Goal: Task Accomplishment & Management: Complete application form

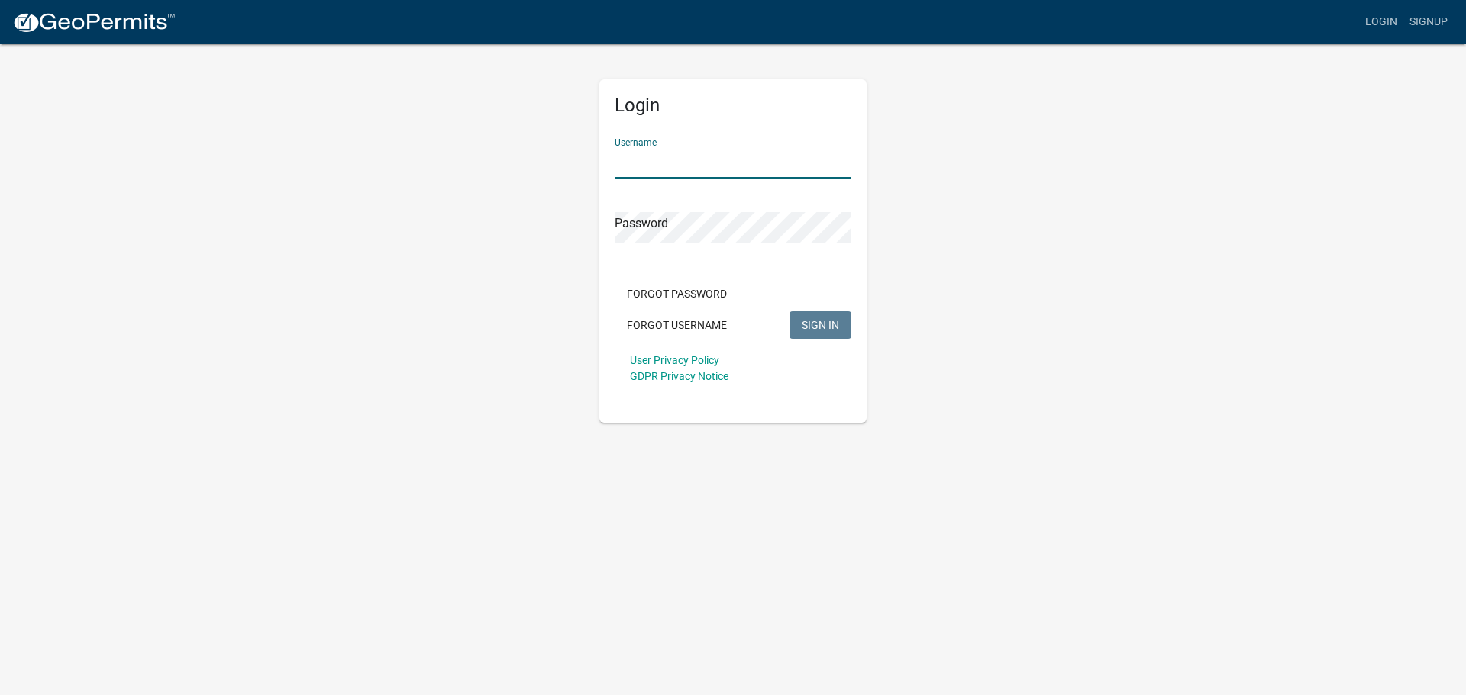
click at [650, 154] on input "Username" at bounding box center [733, 162] width 237 height 31
type input "purduetax"
click at [789, 311] on button "SIGN IN" at bounding box center [820, 324] width 62 height 27
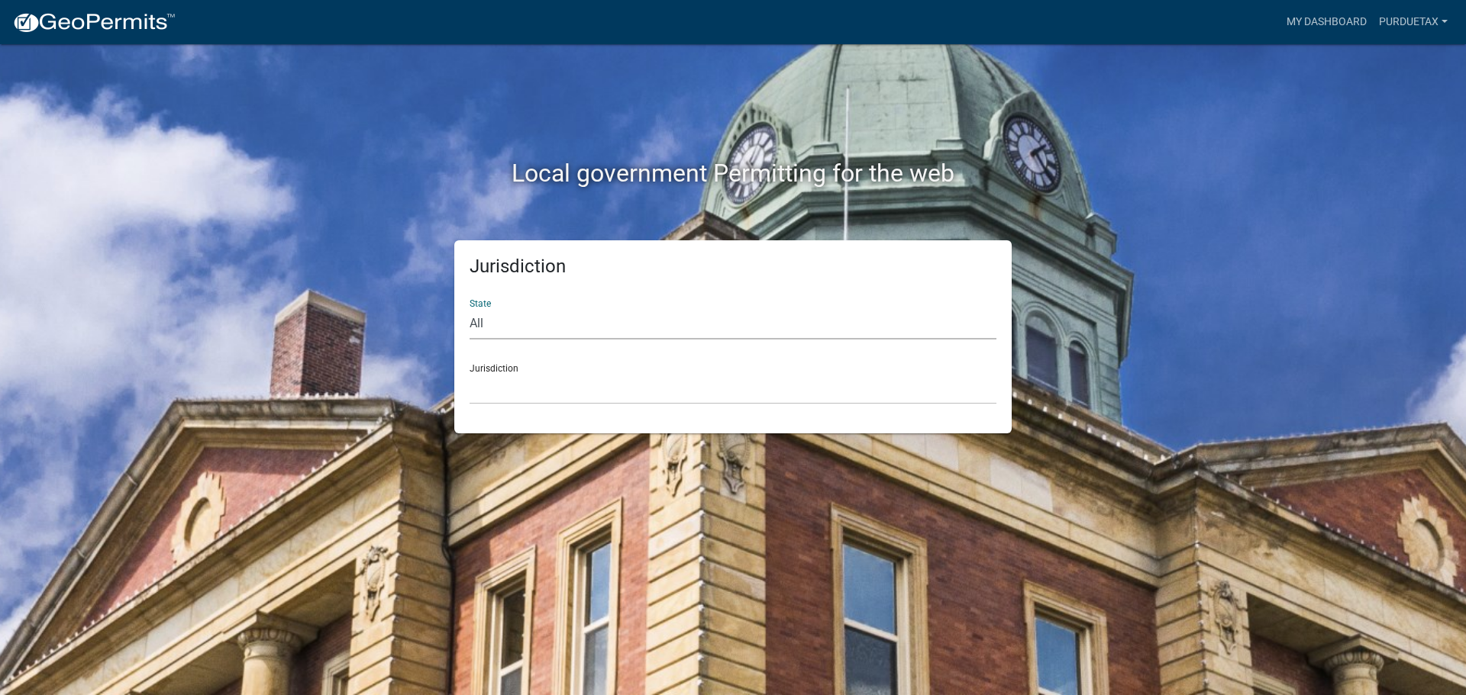
click at [478, 317] on select "All [US_STATE] [US_STATE] [US_STATE] [US_STATE] [US_STATE] [US_STATE] [US_STATE…" at bounding box center [733, 323] width 527 height 31
select select "[US_STATE]"
click at [470, 308] on select "All [US_STATE] [US_STATE] [US_STATE] [US_STATE] [US_STATE] [US_STATE] [US_STATE…" at bounding box center [733, 323] width 527 height 31
click at [494, 389] on select "City of Charlestown, Indiana City of Jeffersonville, Indiana City of Logansport…" at bounding box center [733, 388] width 527 height 31
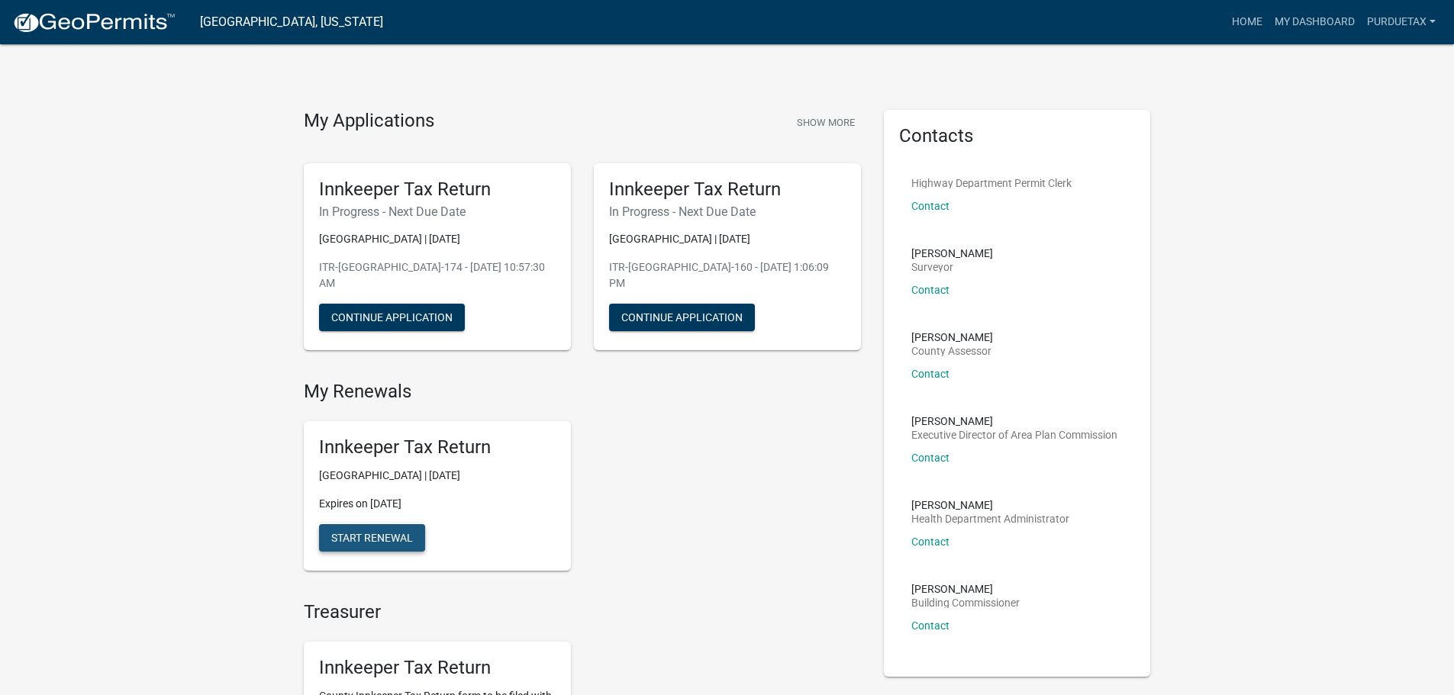
click at [356, 534] on span "Start Renewal" at bounding box center [372, 538] width 82 height 12
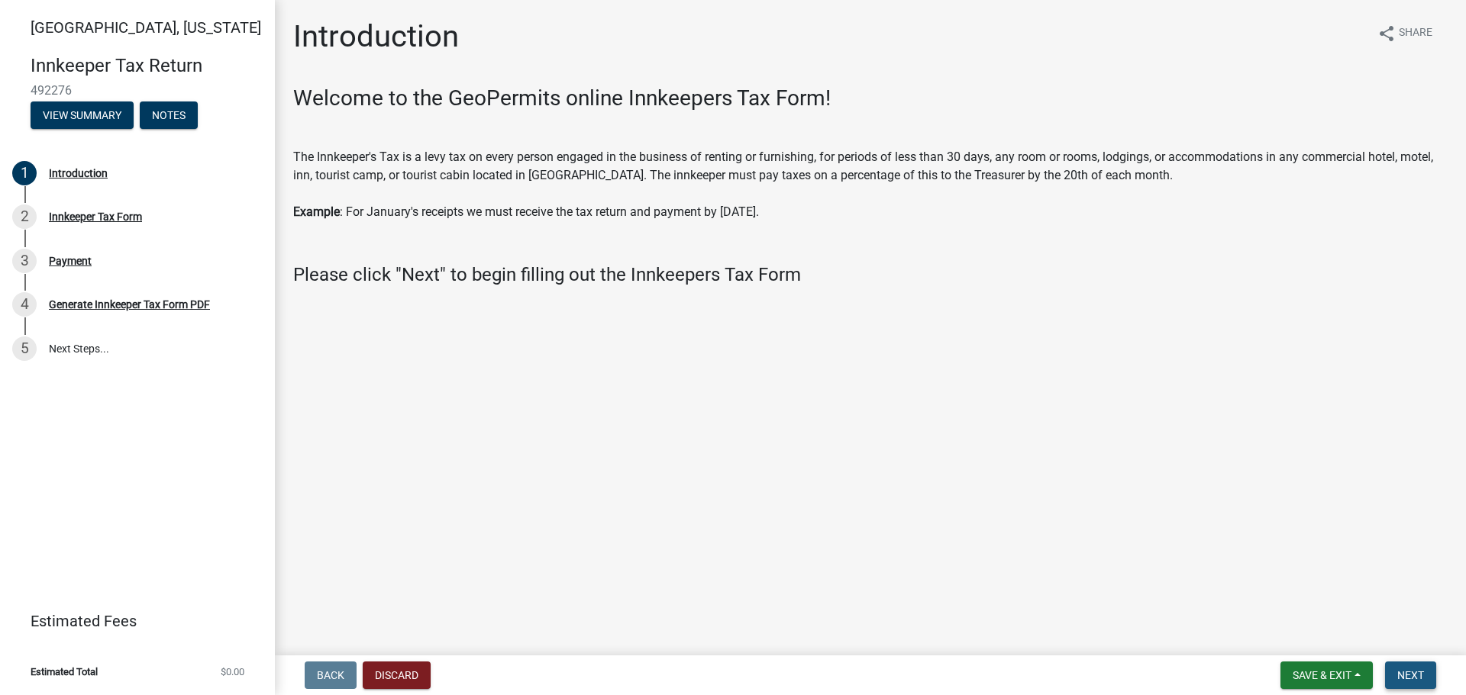
click at [1415, 678] on span "Next" at bounding box center [1410, 676] width 27 height 12
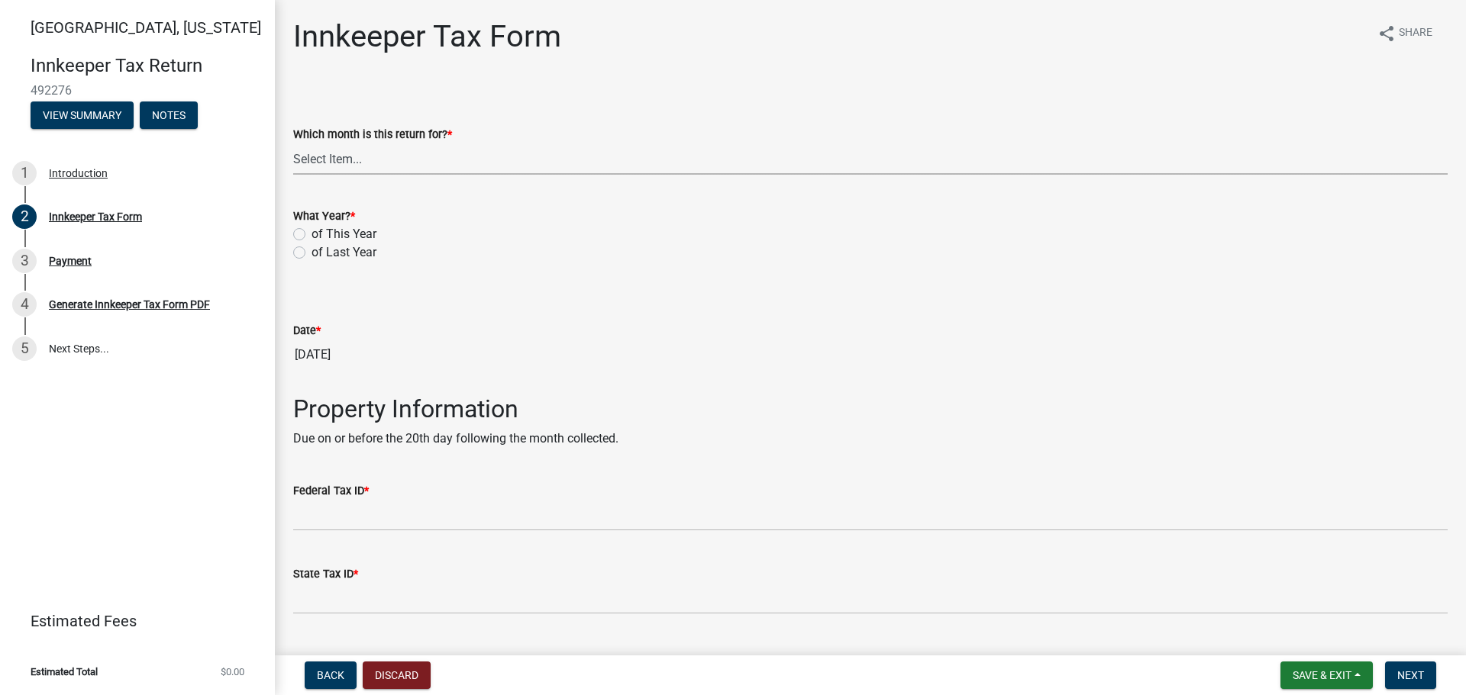
click at [321, 163] on select "Select Item... January February March April May June July August September Octo…" at bounding box center [870, 159] width 1154 height 31
click at [293, 144] on select "Select Item... January February March April May June July August September Octo…" at bounding box center [870, 159] width 1154 height 31
select select "8a1939b9-9521-4783-9b8a-c5fa7938eaf8"
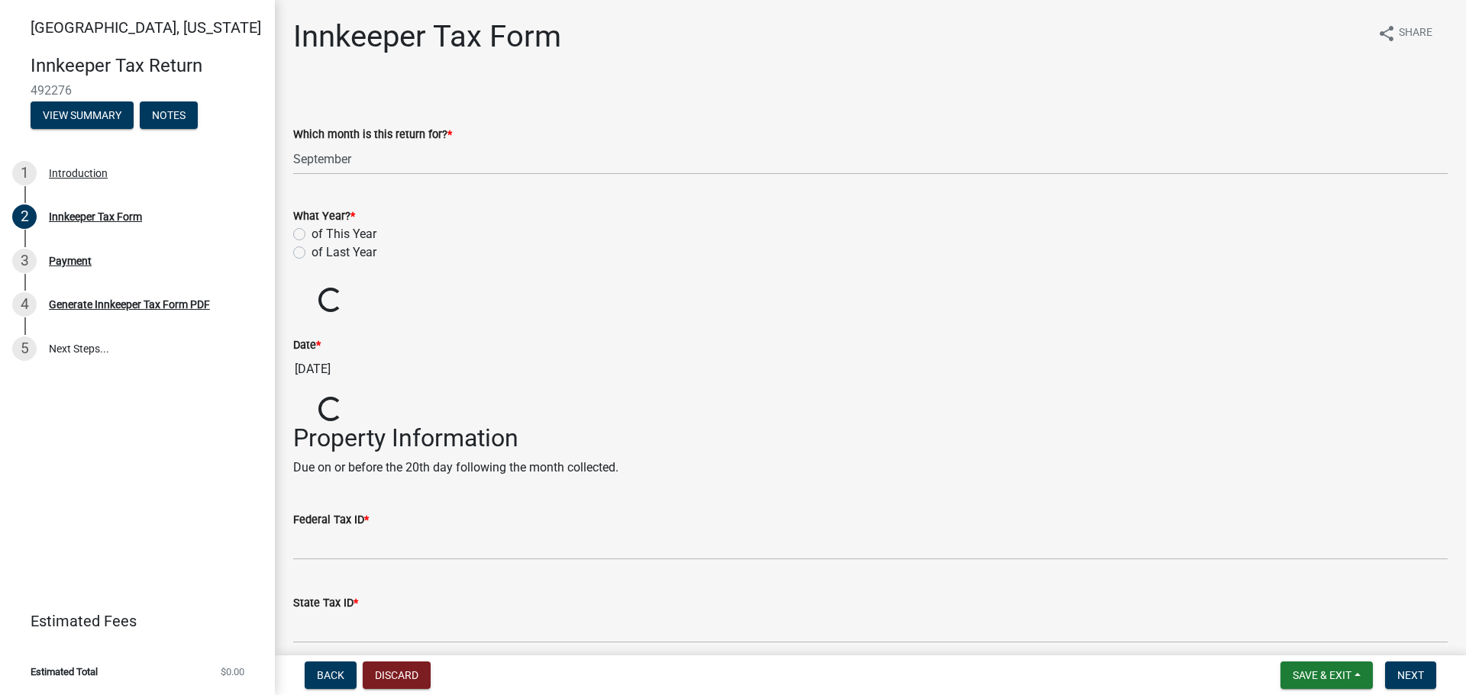
click at [311, 238] on label "of This Year" at bounding box center [343, 234] width 65 height 18
click at [311, 235] on input "of This Year" at bounding box center [316, 230] width 10 height 10
radio input "true"
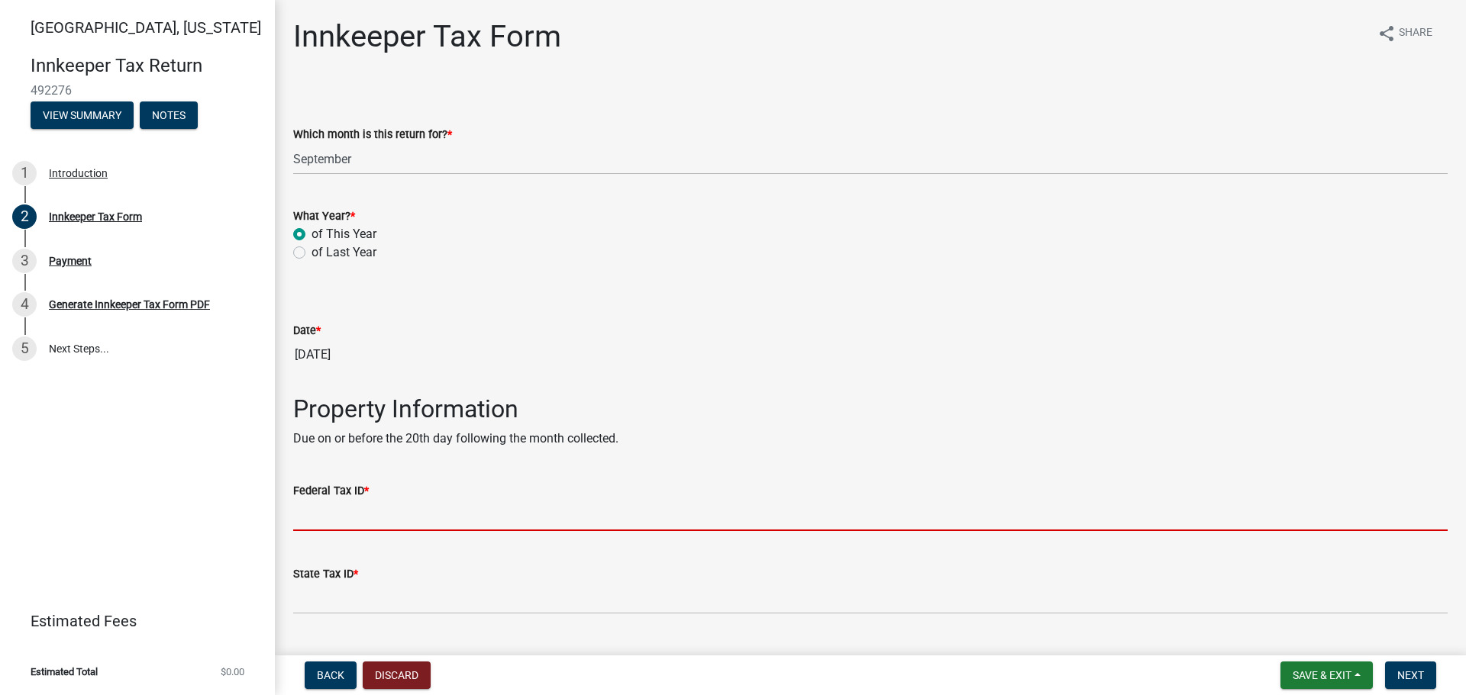
click at [335, 517] on input "Federal Tax ID *" at bounding box center [870, 515] width 1154 height 31
type input "356002041"
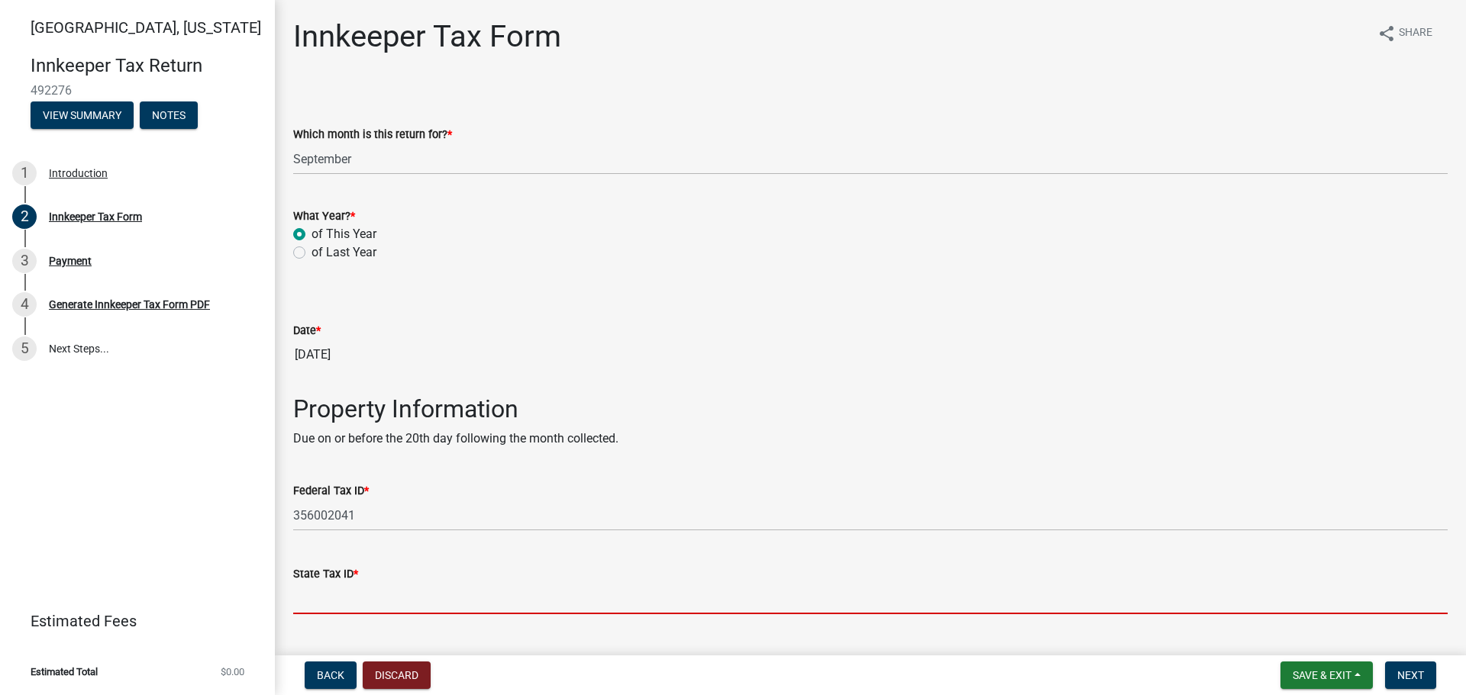
click at [345, 592] on input "State Tax ID *" at bounding box center [870, 598] width 1154 height 31
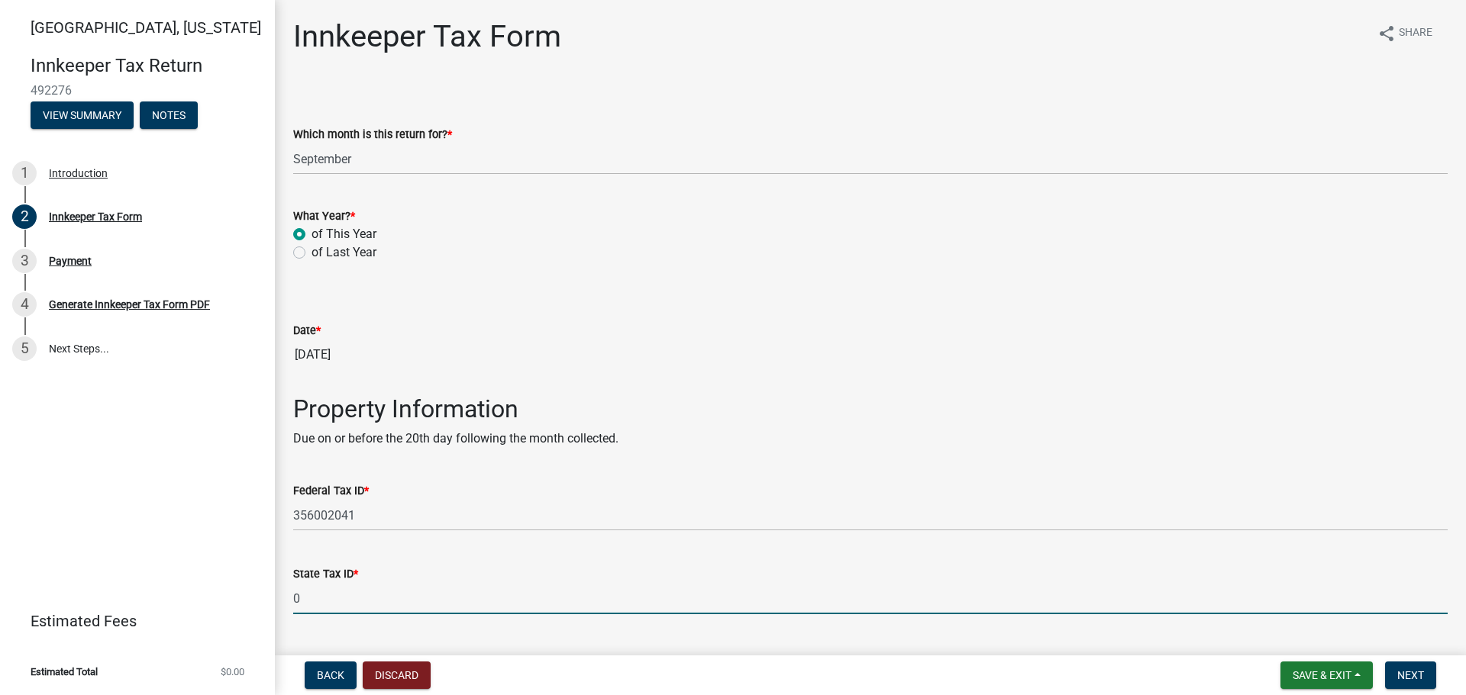
type input "0003123723"
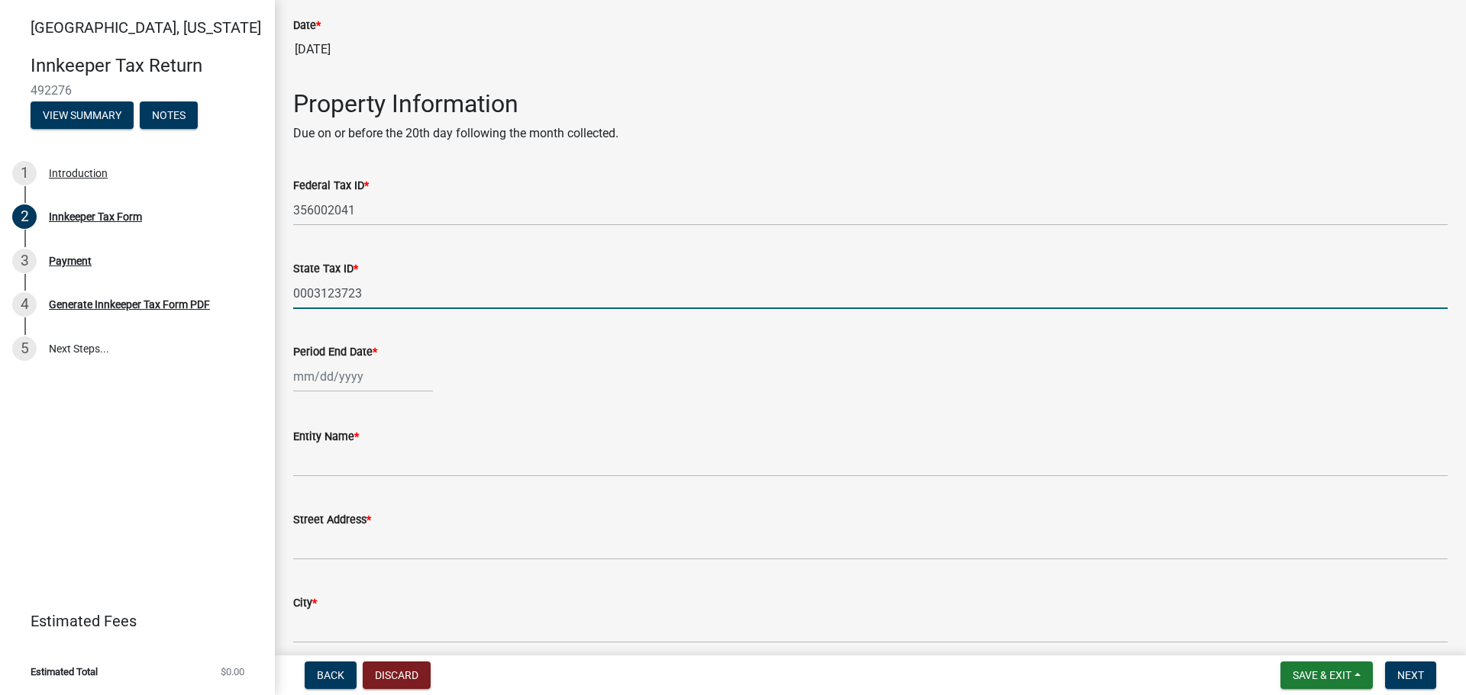
scroll to position [382, 0]
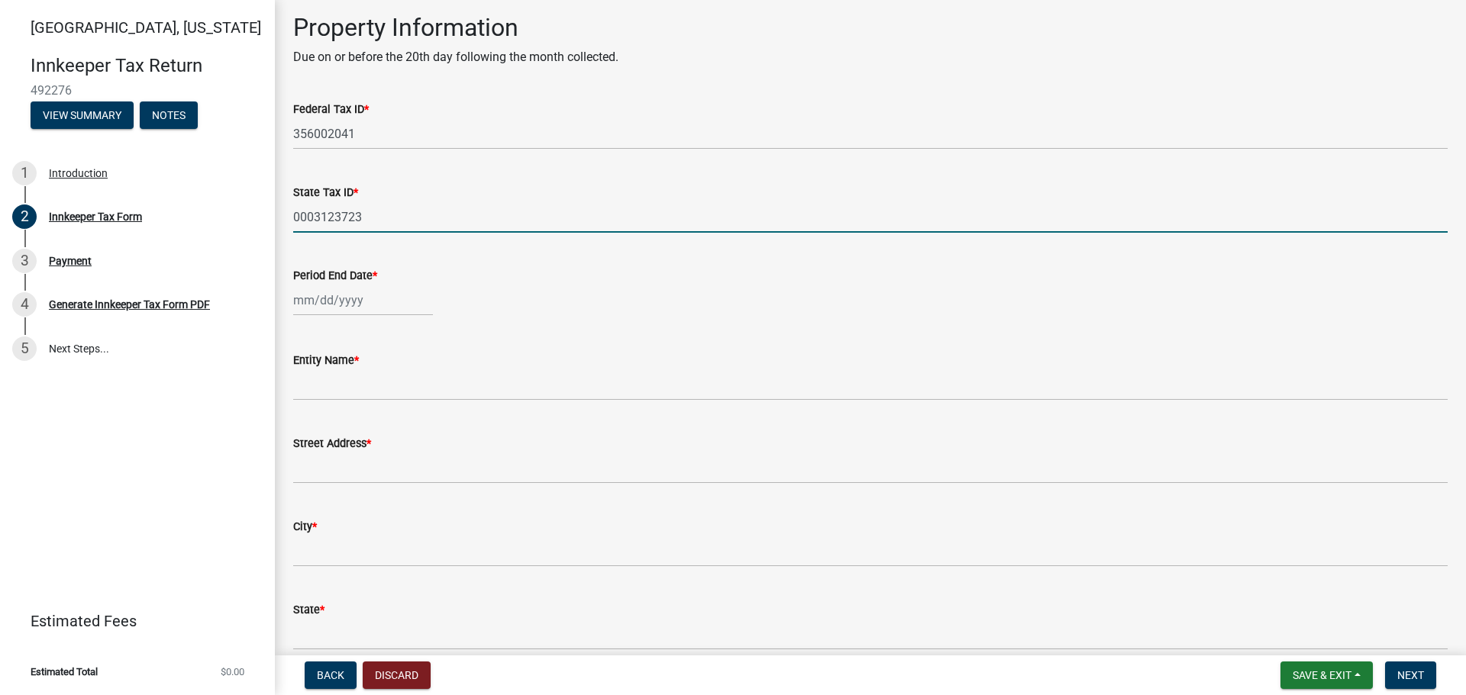
select select "10"
select select "2025"
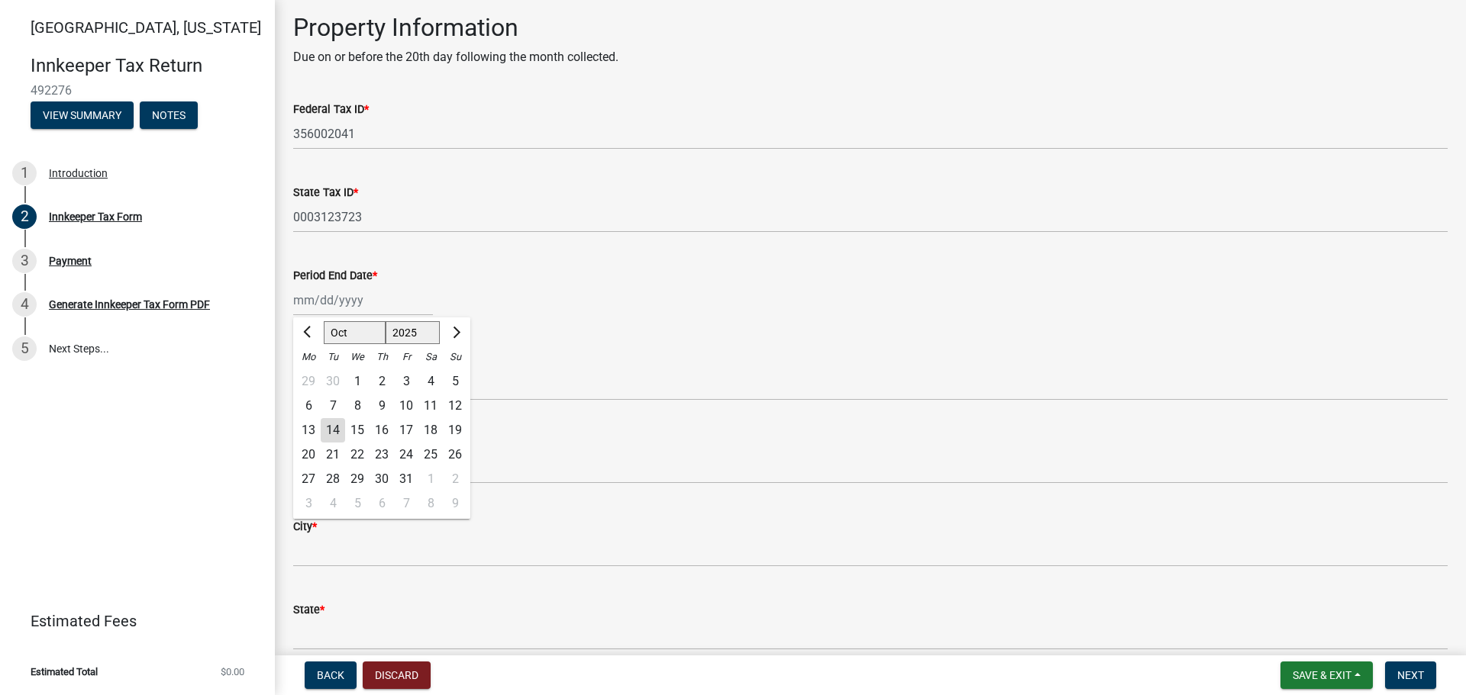
click at [326, 314] on div "Jan Feb Mar Apr May Jun Jul Aug Sep Oct Nov Dec 1525 1526 1527 1528 1529 1530 1…" at bounding box center [363, 300] width 140 height 31
click at [308, 332] on span "Previous month" at bounding box center [308, 332] width 11 height 11
select select "9"
click at [329, 480] on div "30" at bounding box center [333, 479] width 24 height 24
type input "09/30/2025"
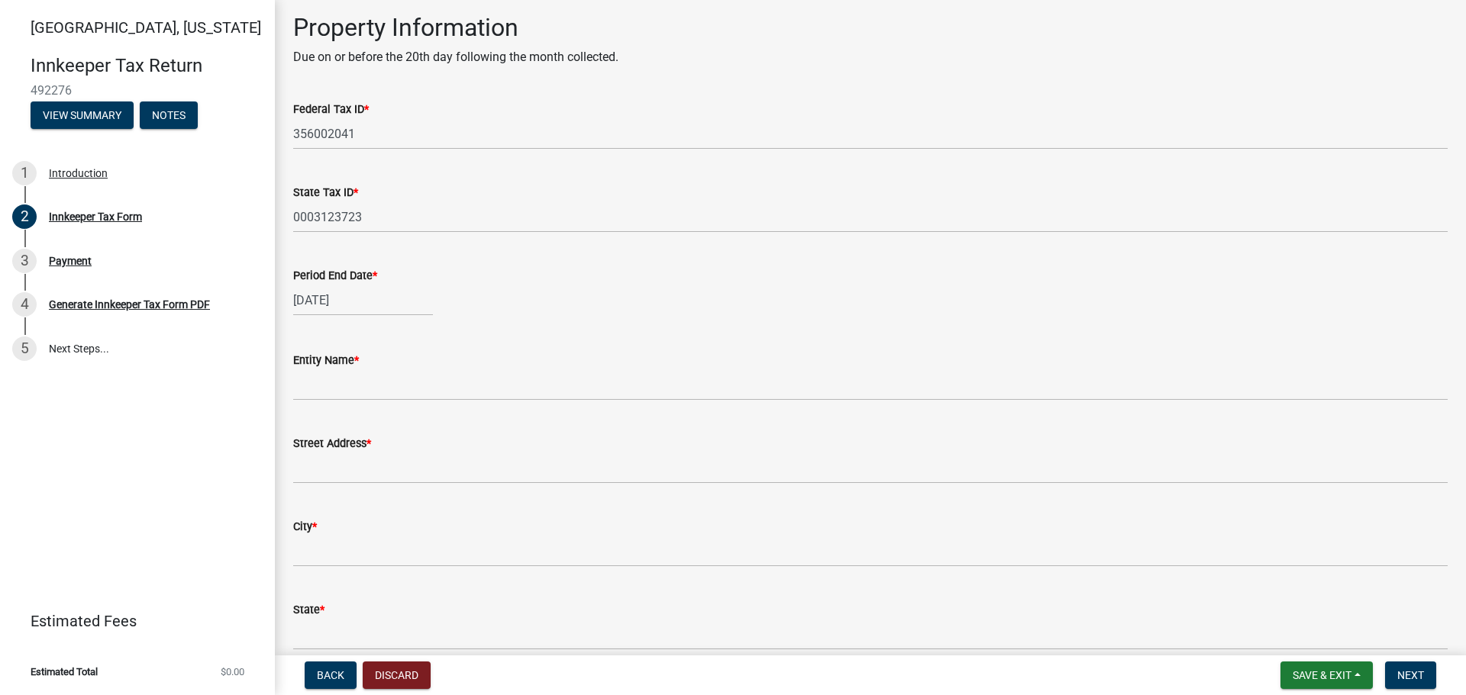
click at [618, 285] on div "09/30/2025" at bounding box center [870, 300] width 1154 height 31
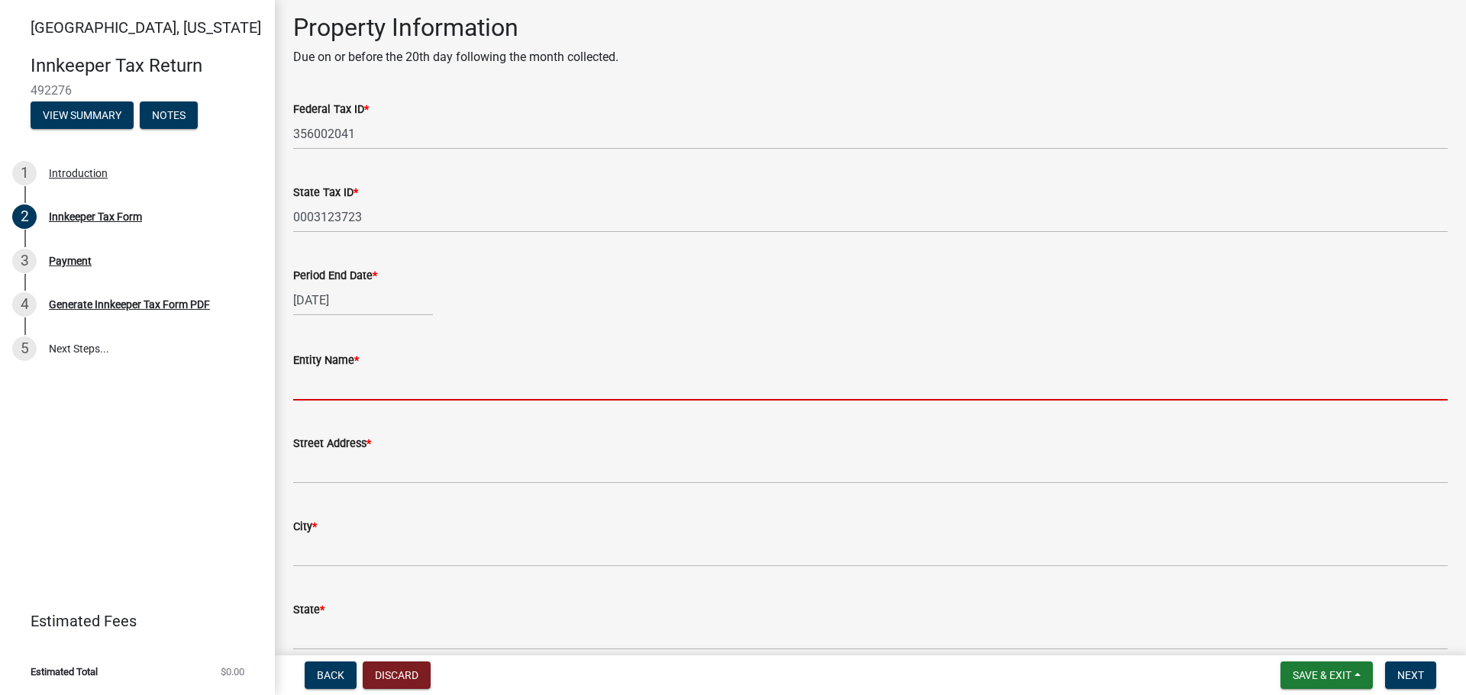
click at [303, 389] on input "Entity Name *" at bounding box center [870, 384] width 1154 height 31
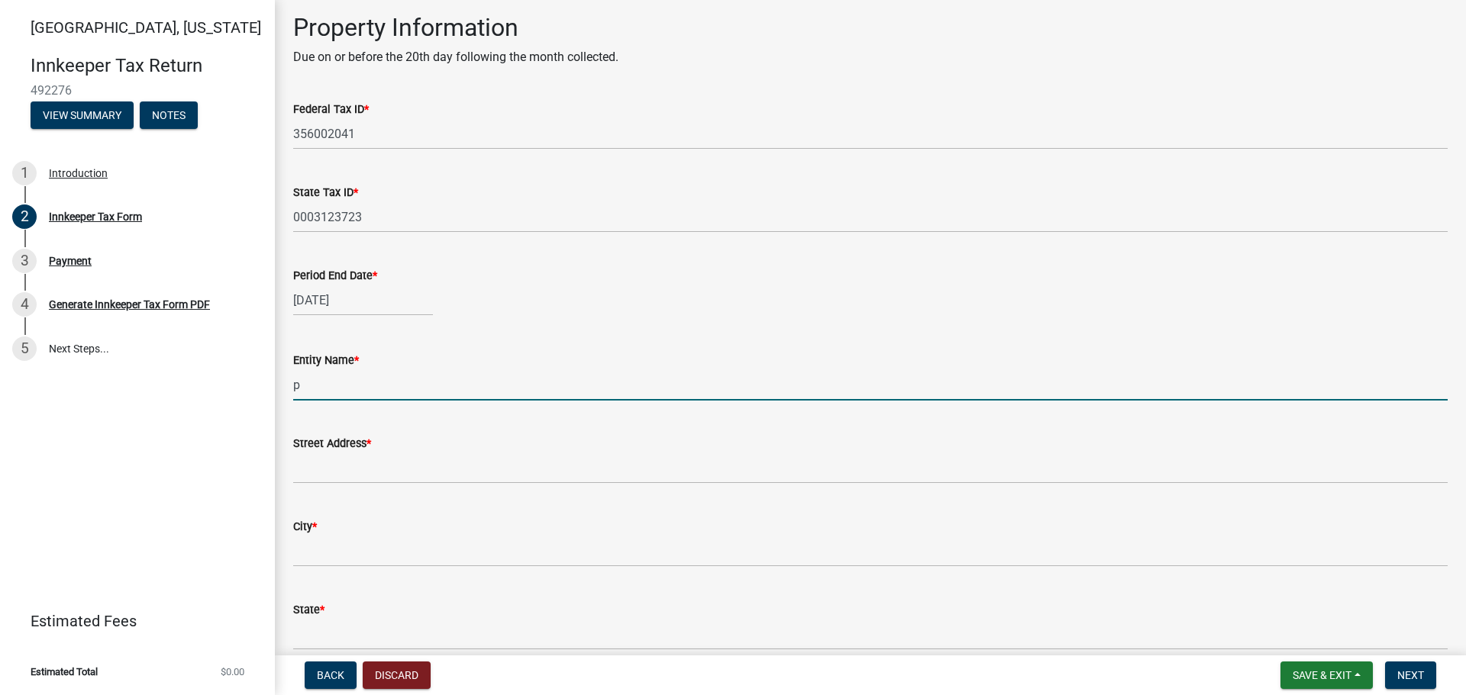
type input "Purdue University"
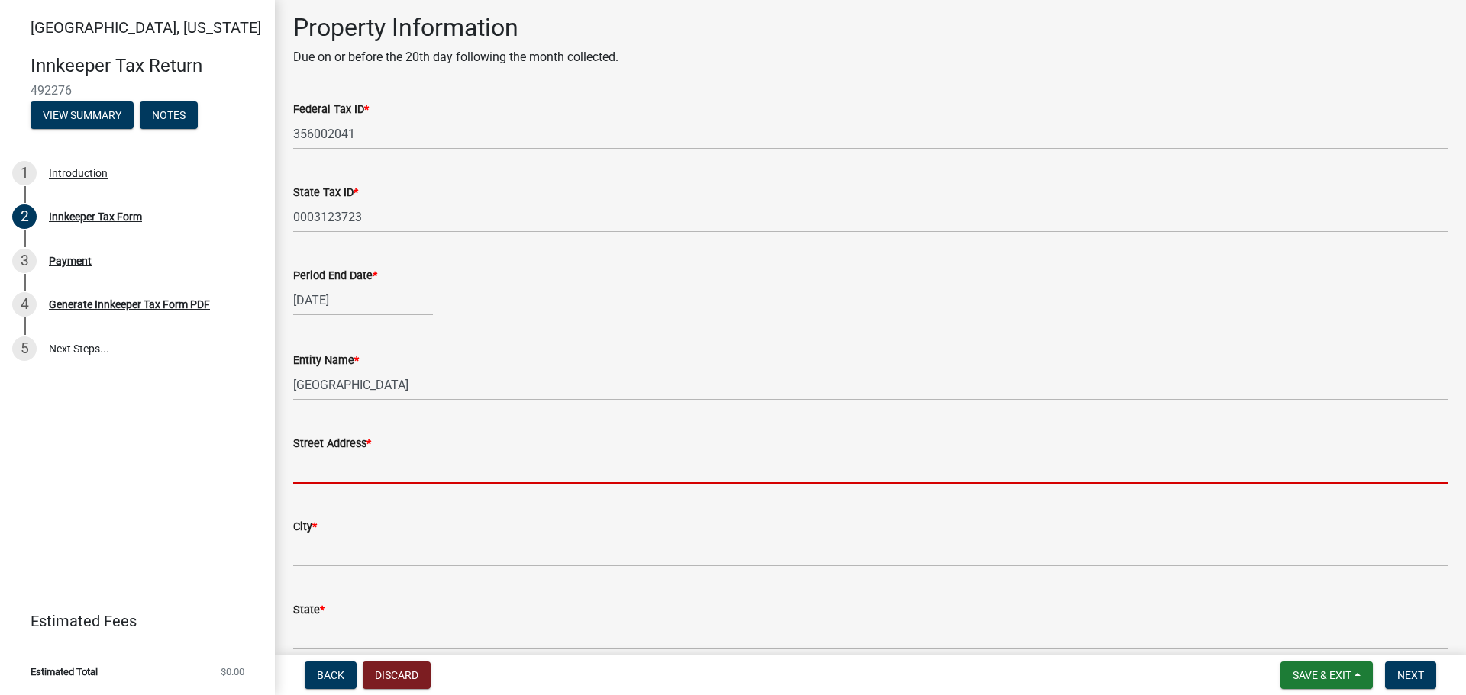
click at [358, 466] on input "Street Address *" at bounding box center [870, 468] width 1154 height 31
type input "2550 Northwestern Ave, Ste 1100"
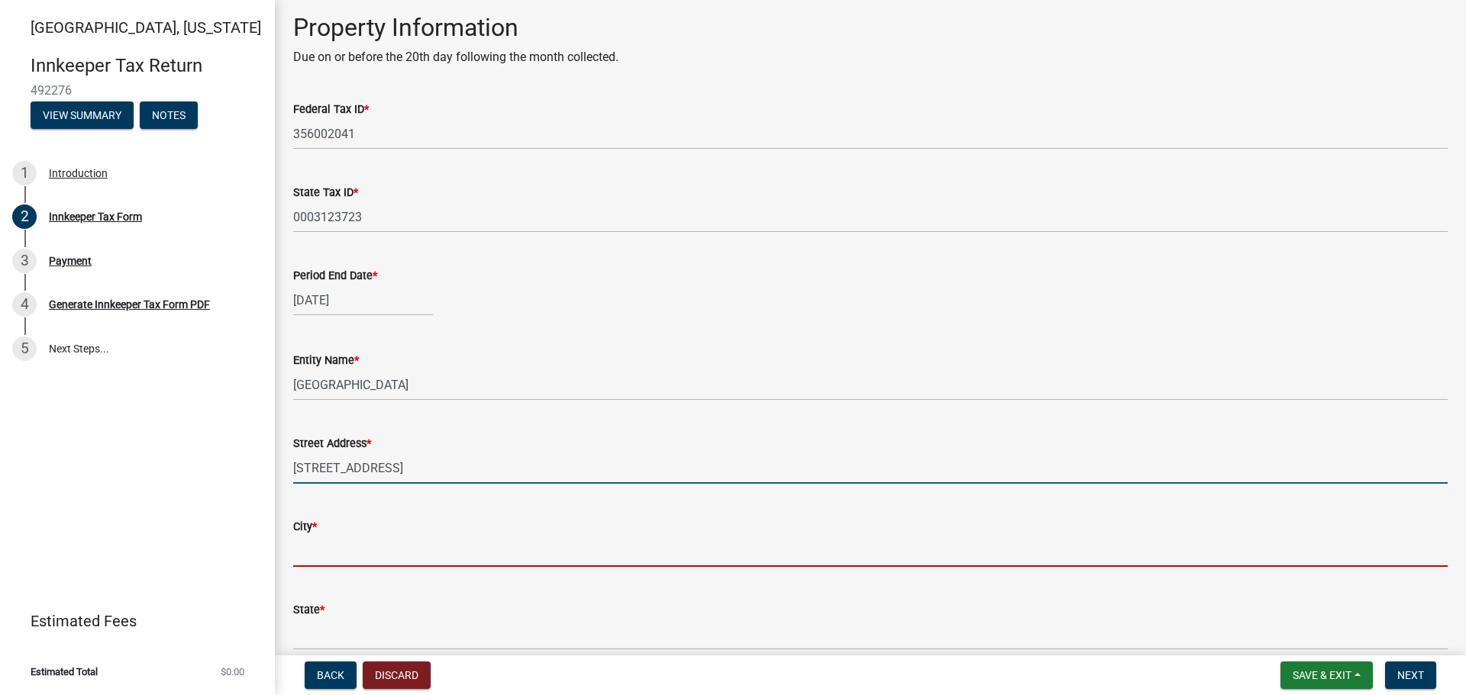
type input "West Lafayette"
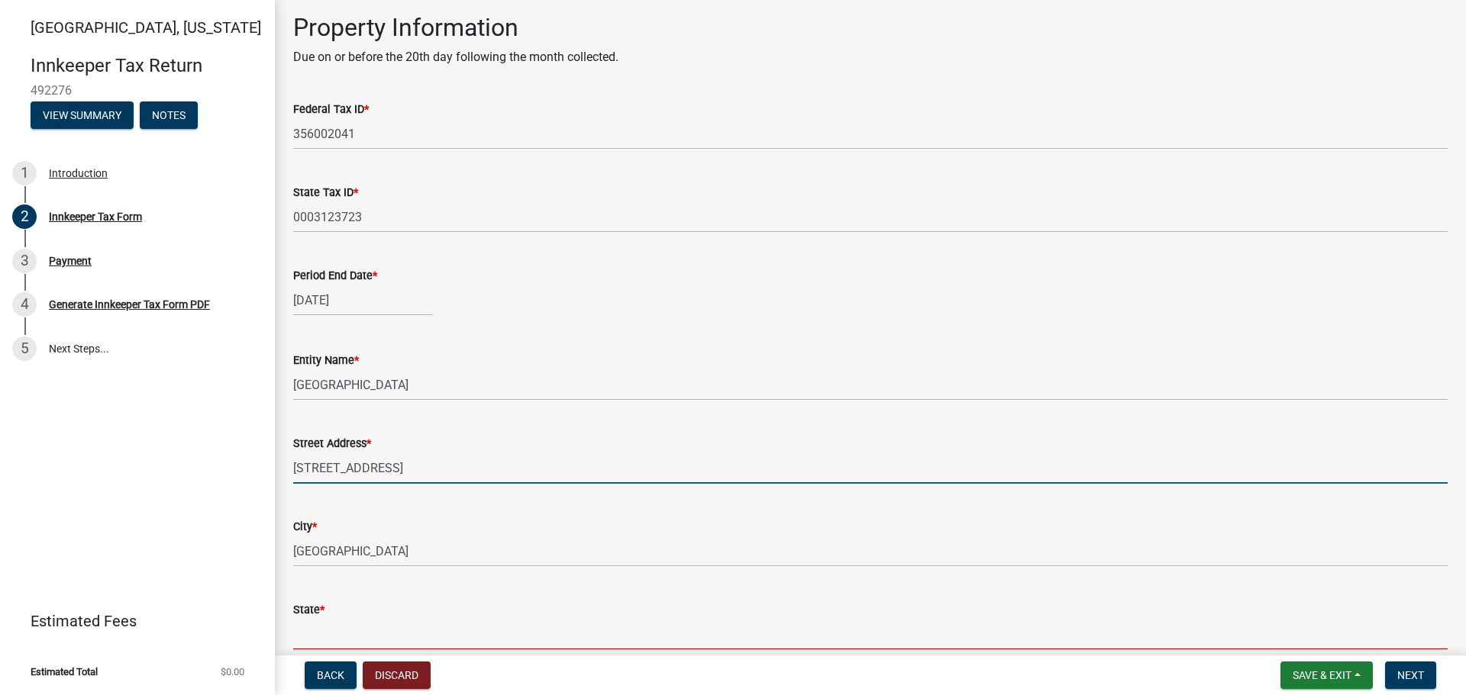
type input "IN"
type input "47906"
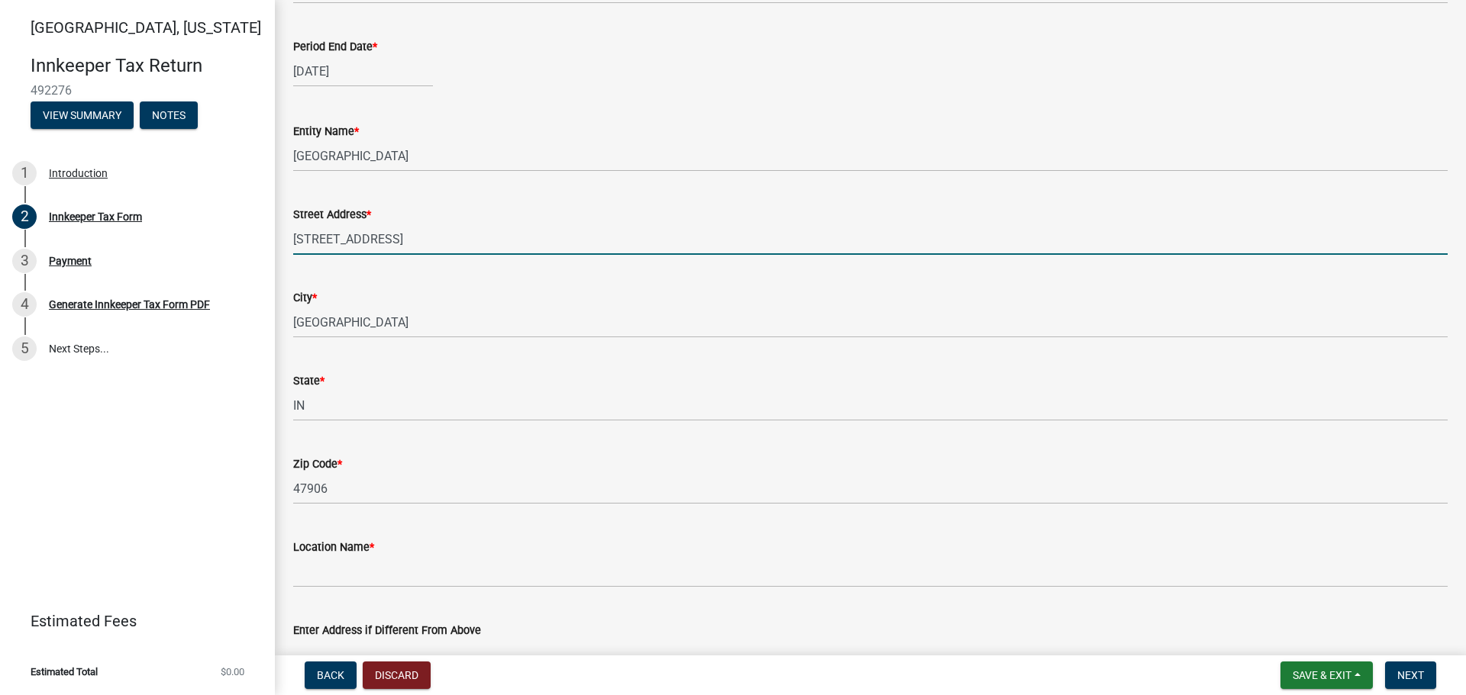
scroll to position [687, 0]
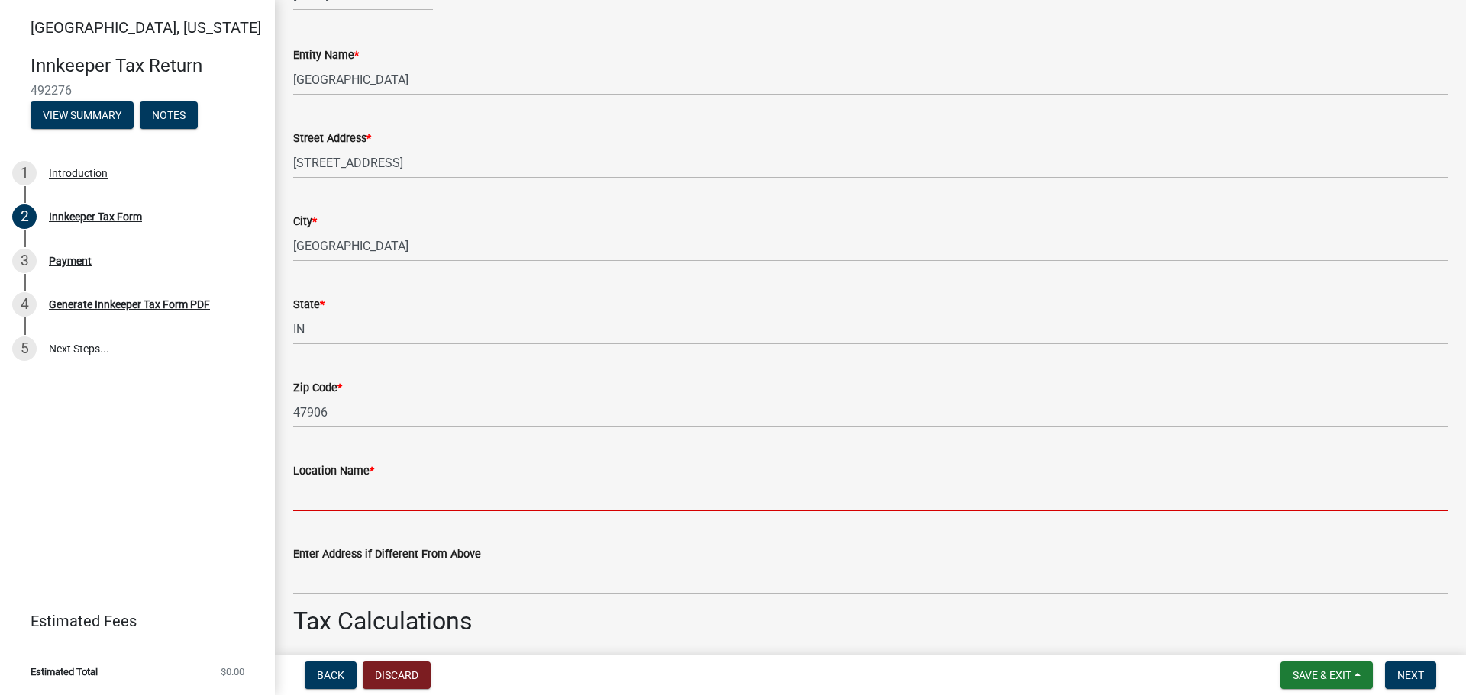
click at [412, 487] on input "Location Name *" at bounding box center [870, 495] width 1154 height 31
type input "Union Club Hotel"
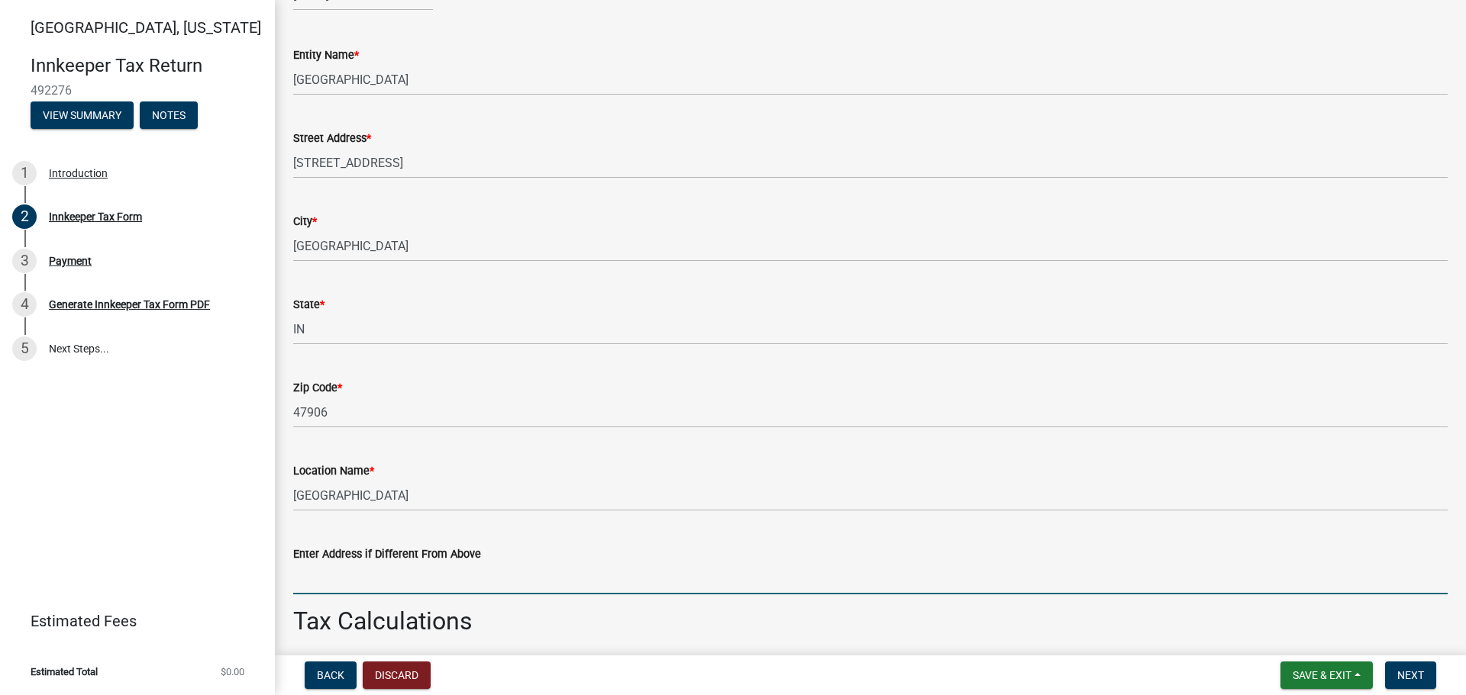
click at [378, 579] on input "Enter Address if Different From Above" at bounding box center [870, 578] width 1154 height 31
type input "201 Grant St, West Lafayette, IN 47906"
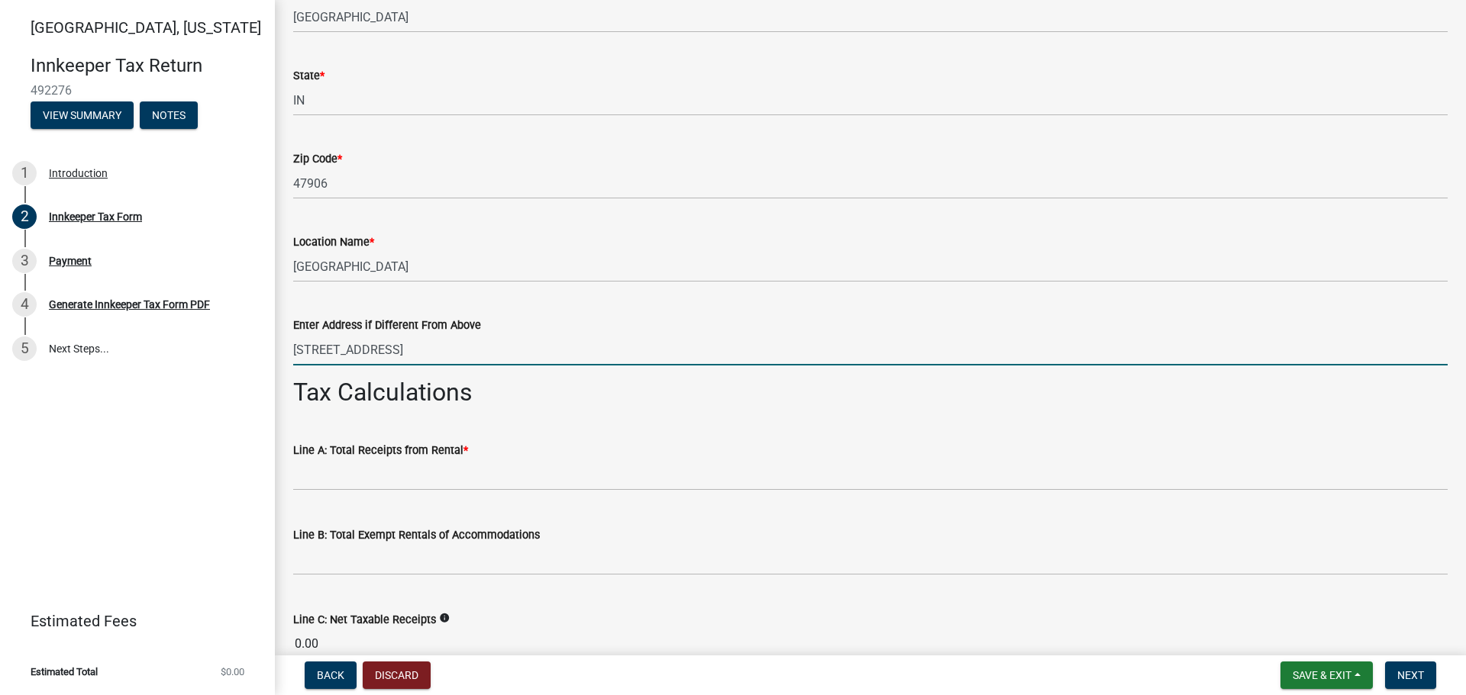
scroll to position [1069, 0]
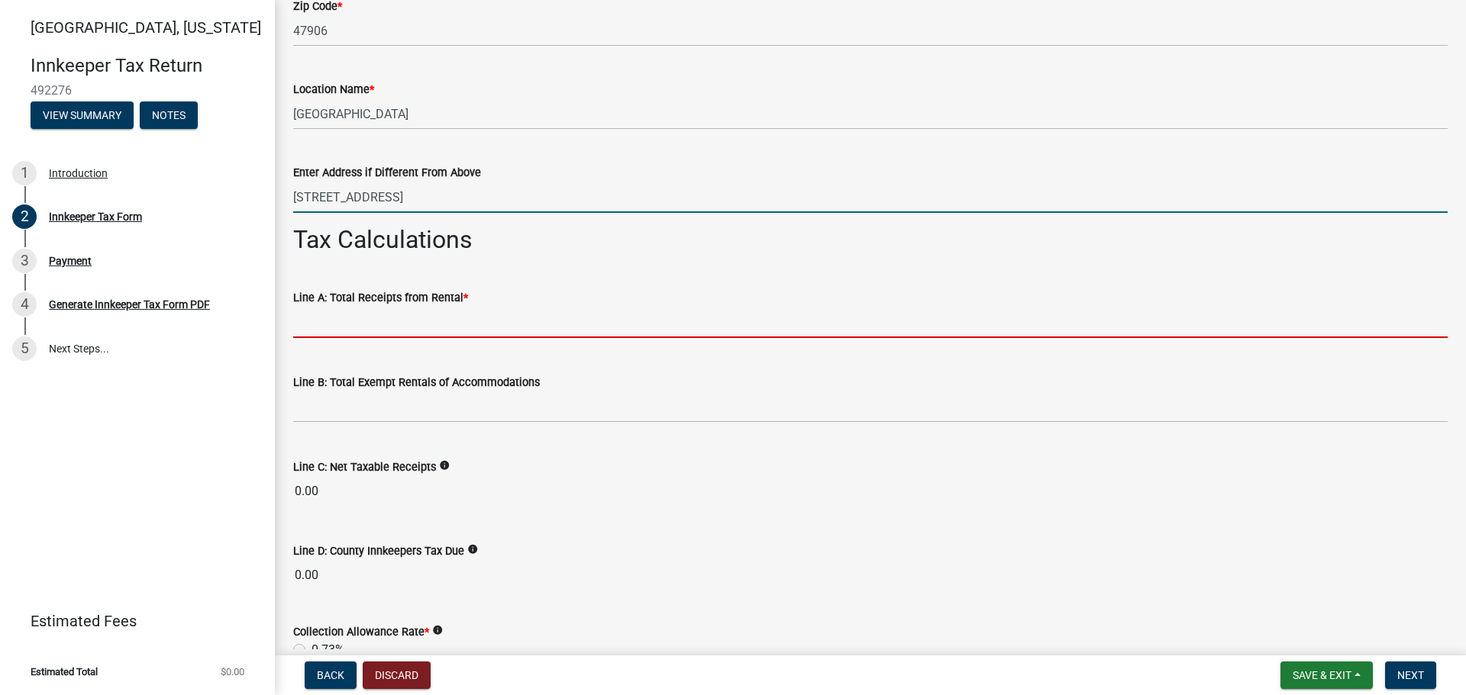
click at [332, 329] on input "text" at bounding box center [870, 322] width 1154 height 31
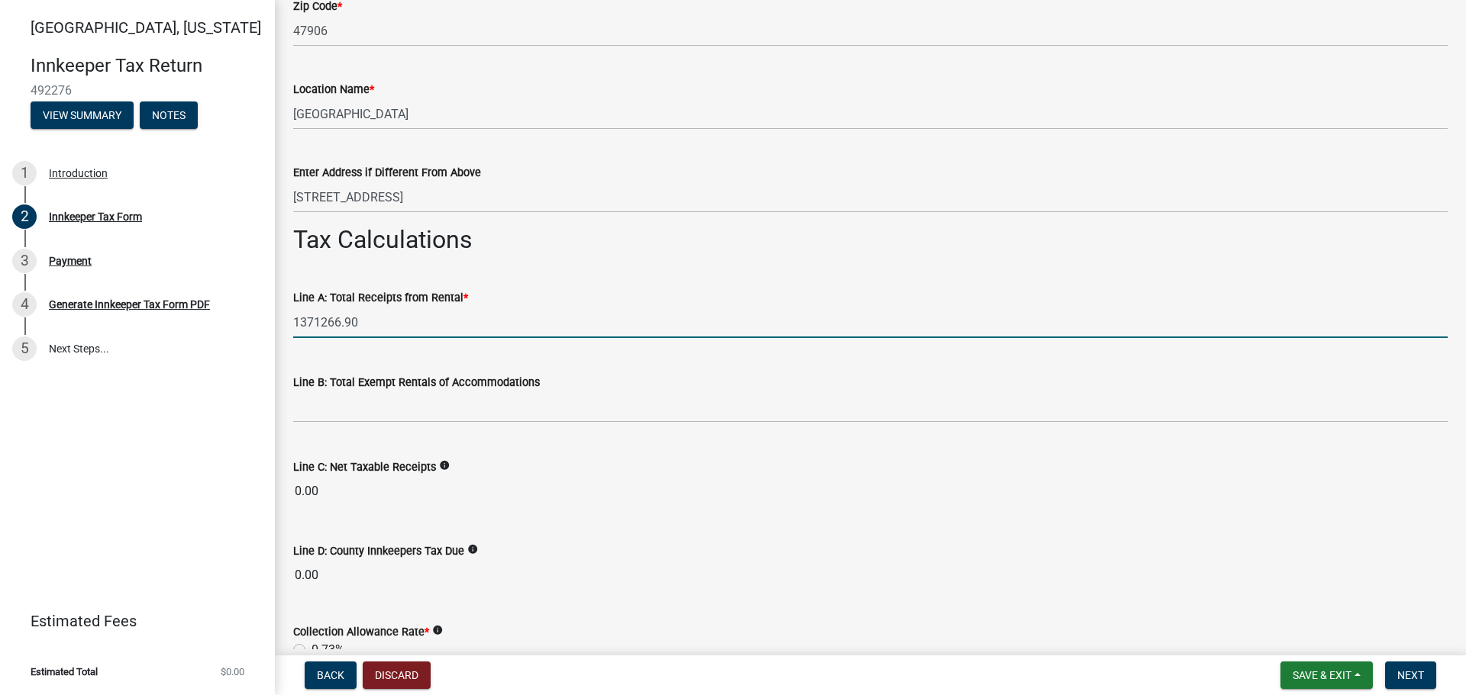
type input "1371266.90"
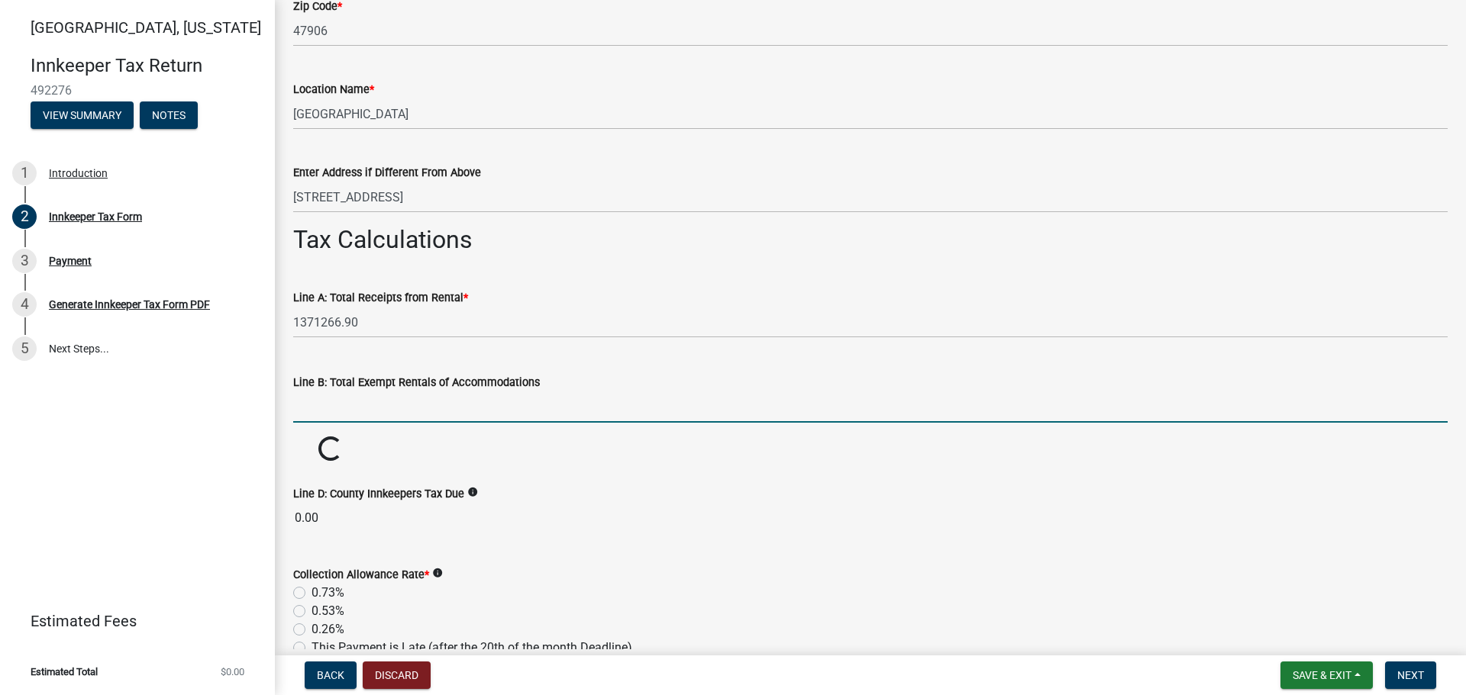
click at [317, 414] on input "text" at bounding box center [870, 407] width 1154 height 31
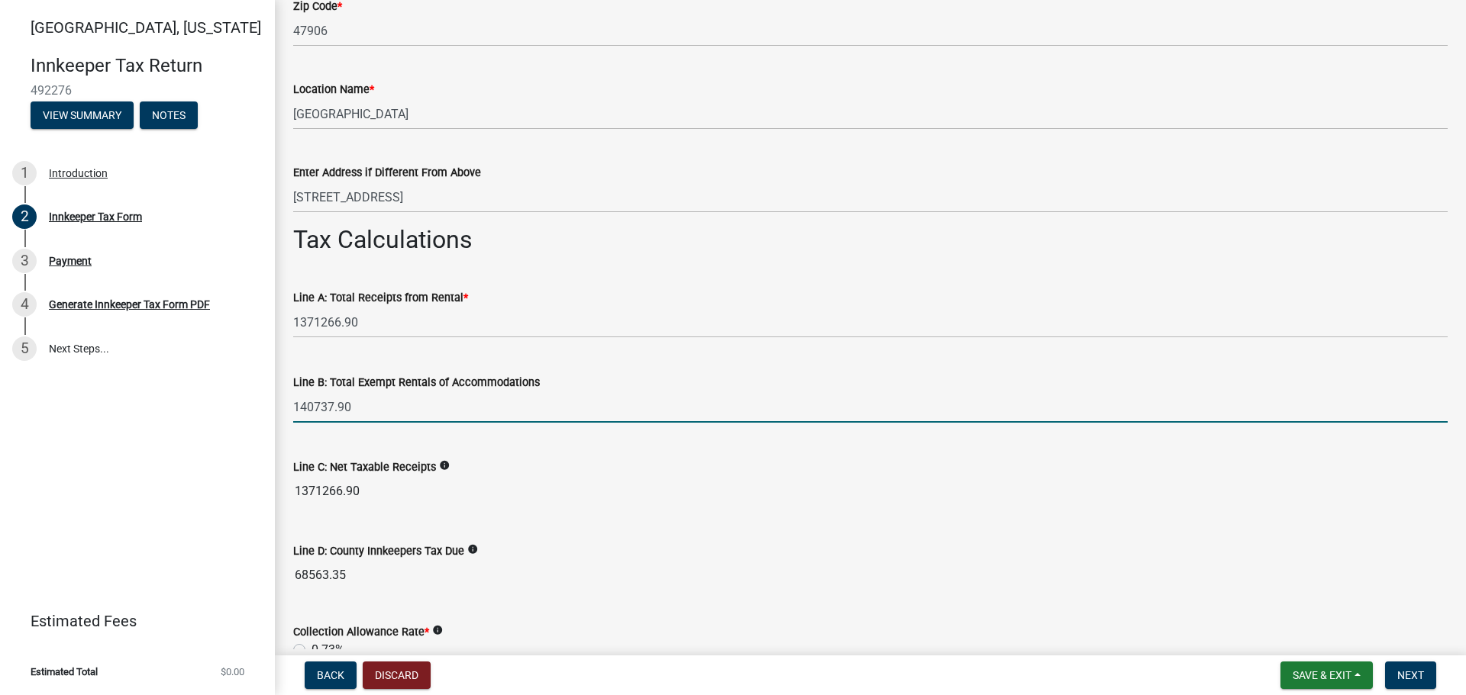
type input "140737.90"
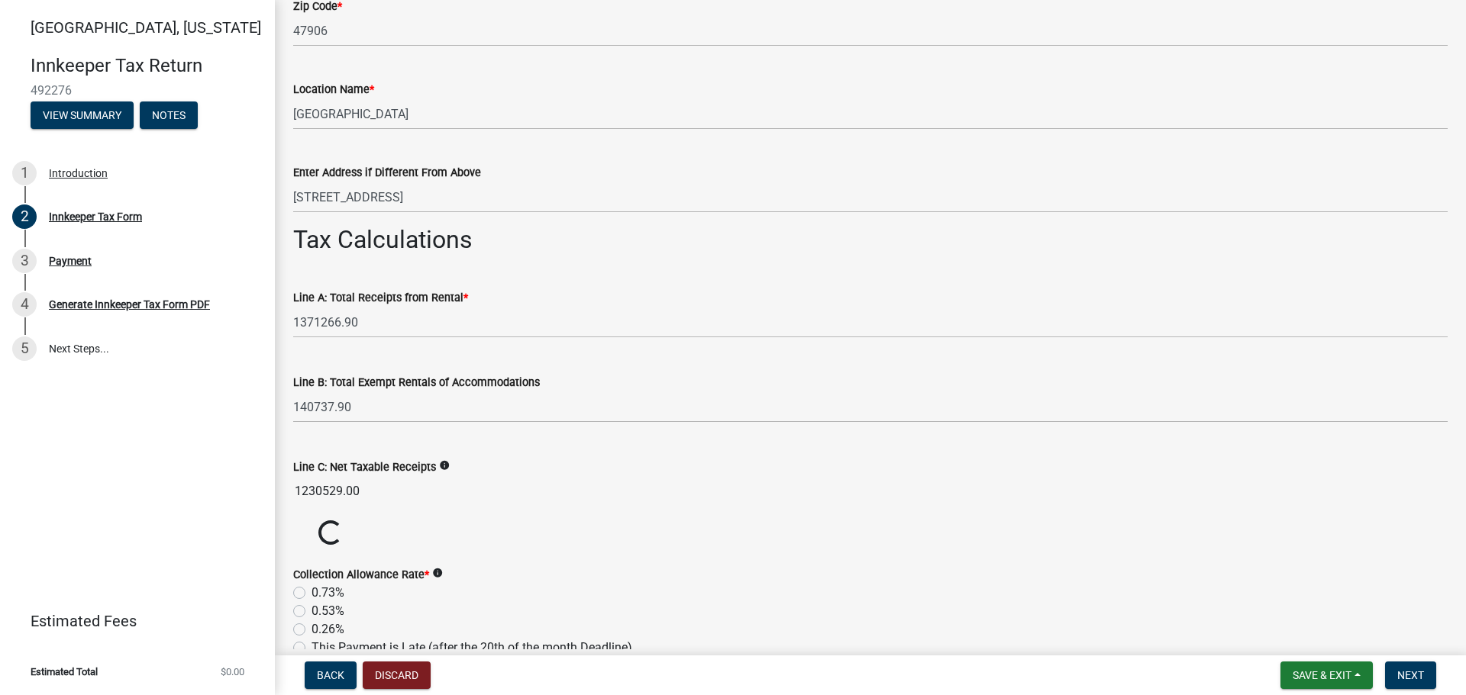
click at [311, 611] on label "0.53%" at bounding box center [327, 611] width 33 height 18
click at [311, 611] on input "0.53%" at bounding box center [316, 607] width 10 height 10
radio input "true"
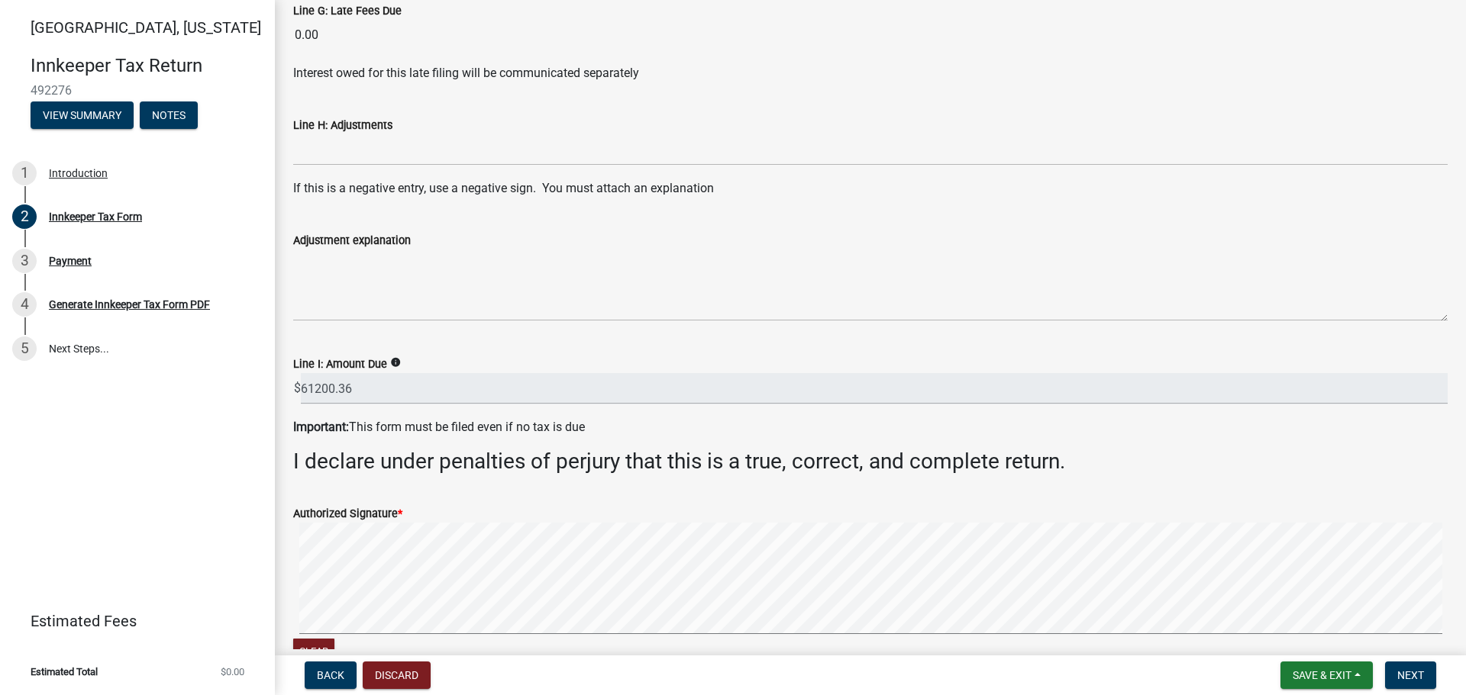
scroll to position [2138, 0]
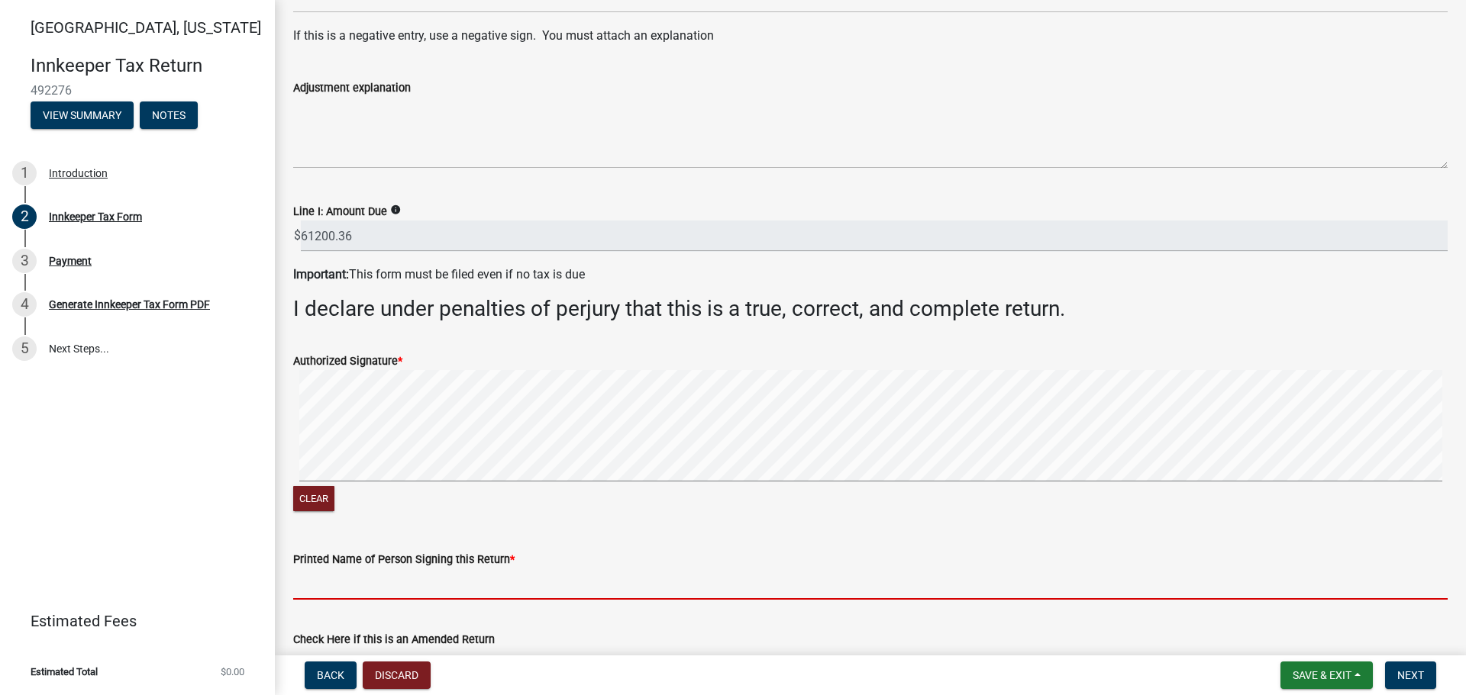
click at [349, 578] on input "Printed Name of Person Signing this Return *" at bounding box center [870, 584] width 1154 height 31
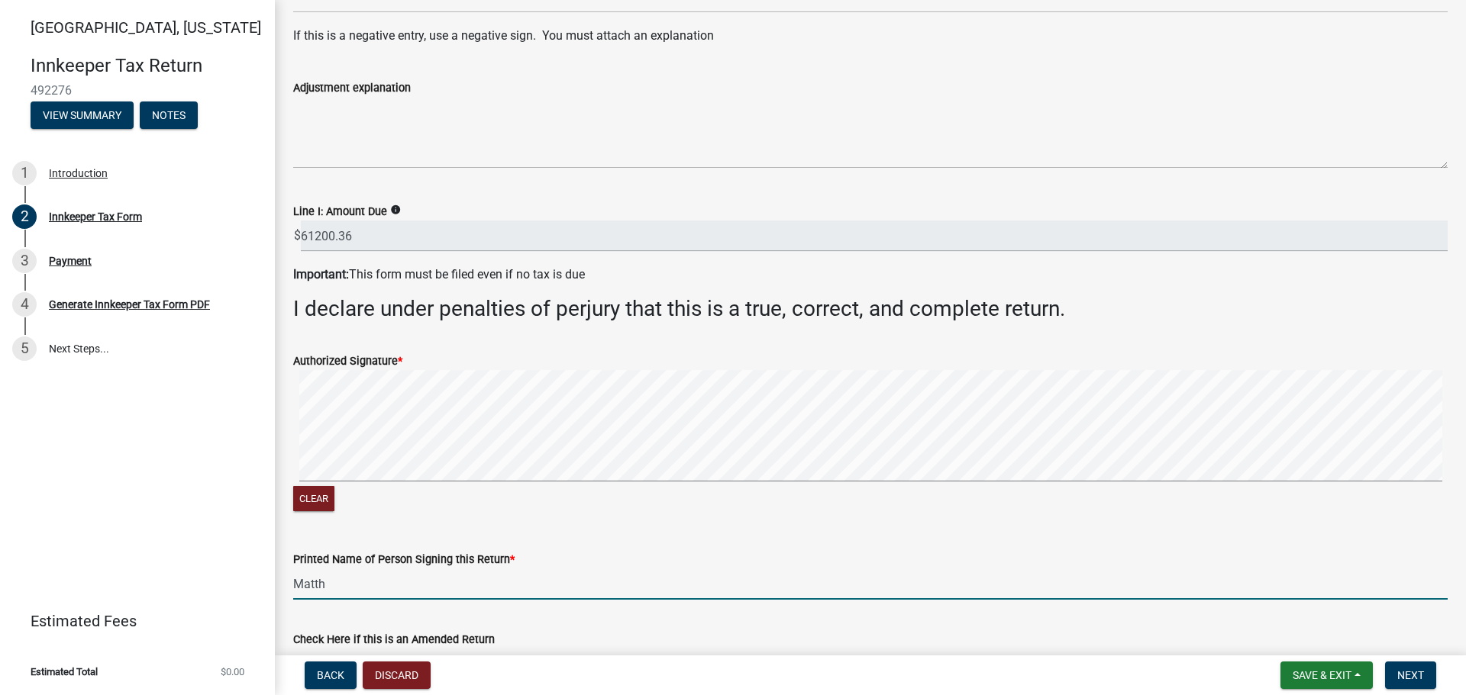
type input "Matthew Cummins"
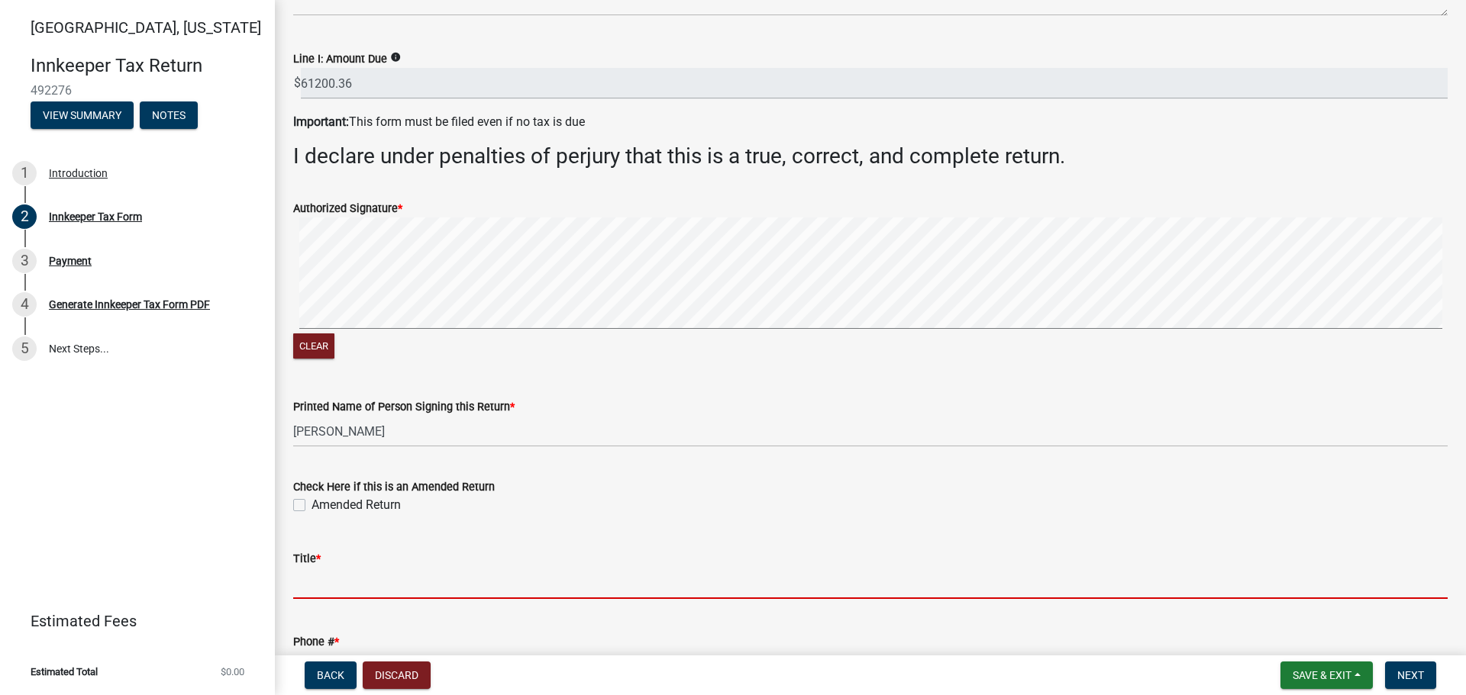
click at [320, 582] on input "Title *" at bounding box center [870, 583] width 1154 height 31
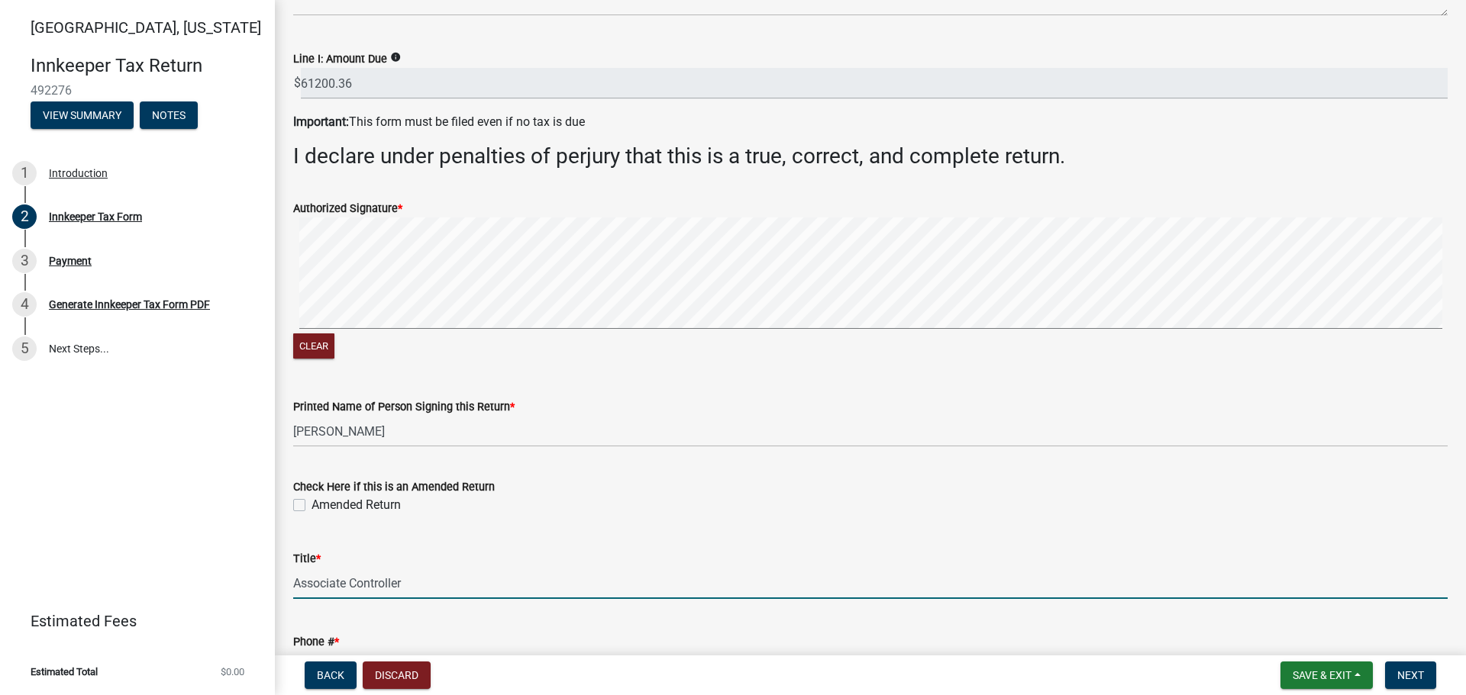
scroll to position [2425, 0]
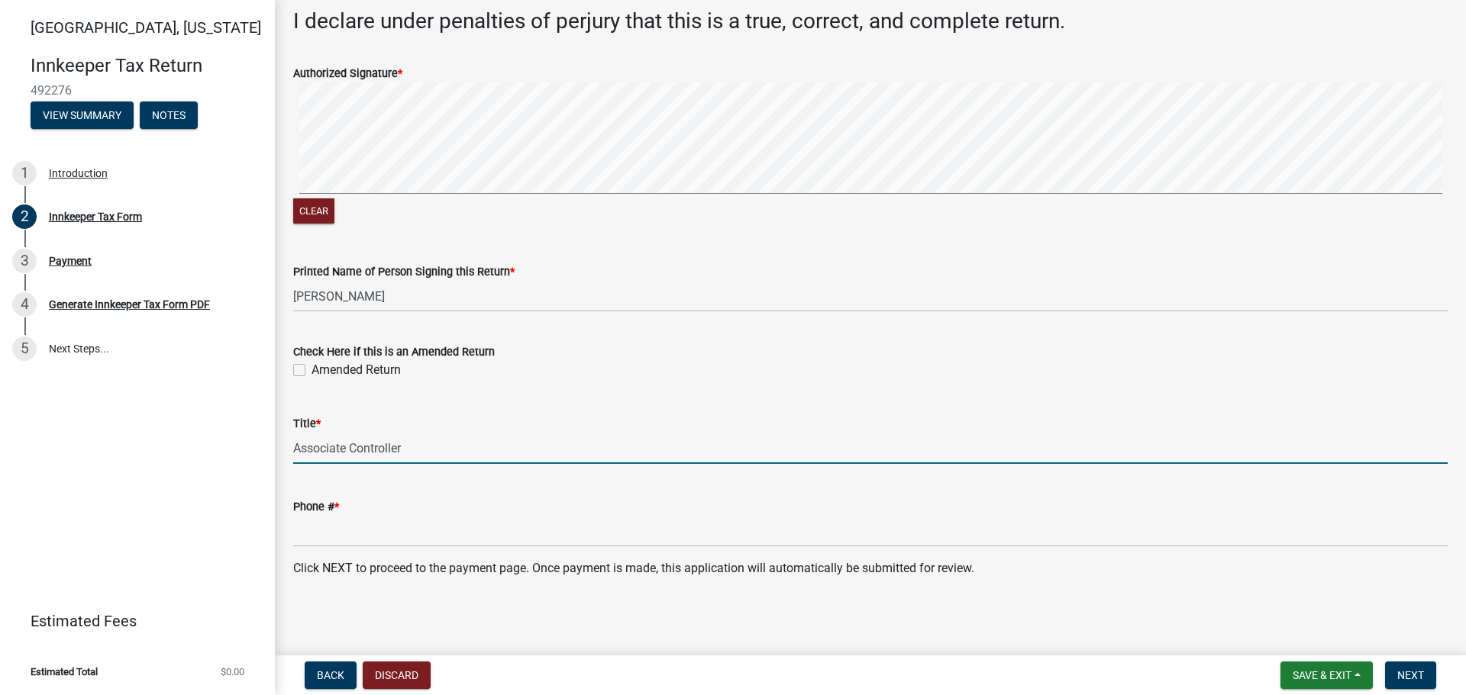
type input "Associate Controller"
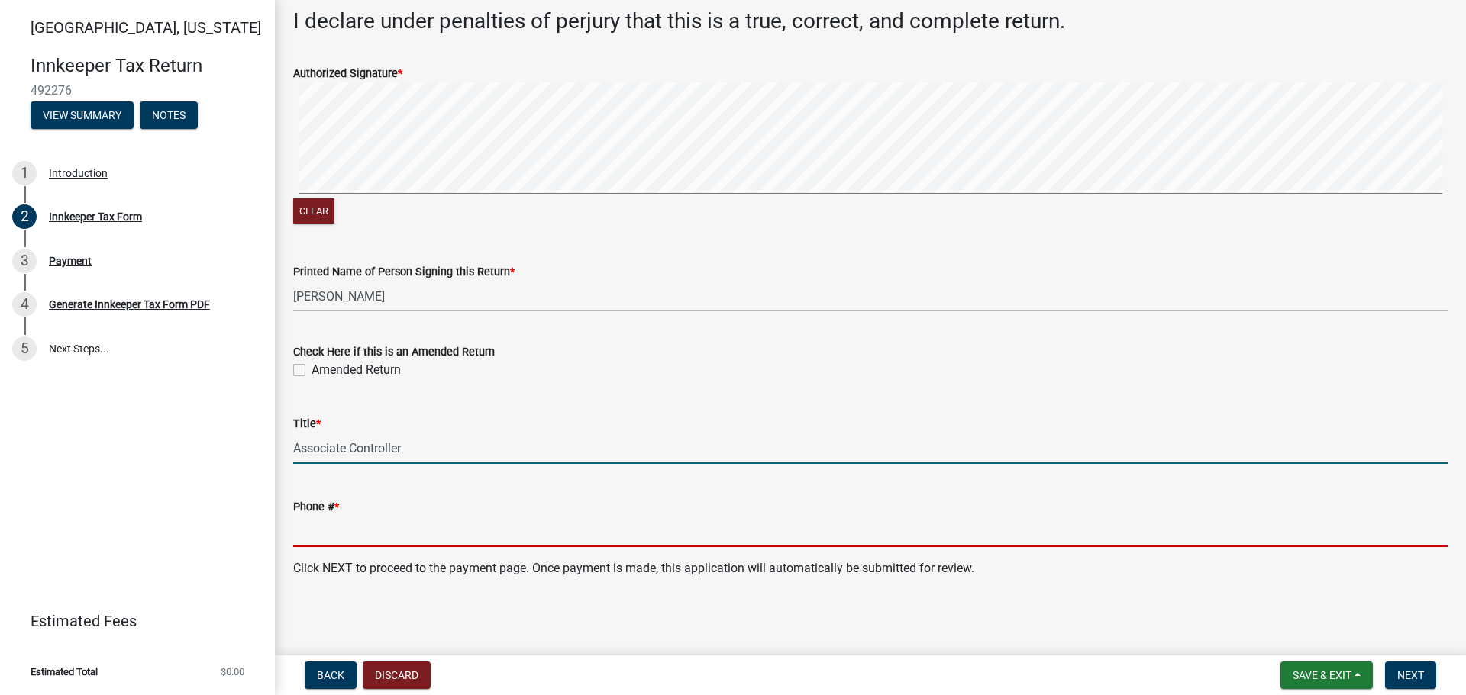
click at [353, 532] on input "Phone # *" at bounding box center [870, 531] width 1154 height 31
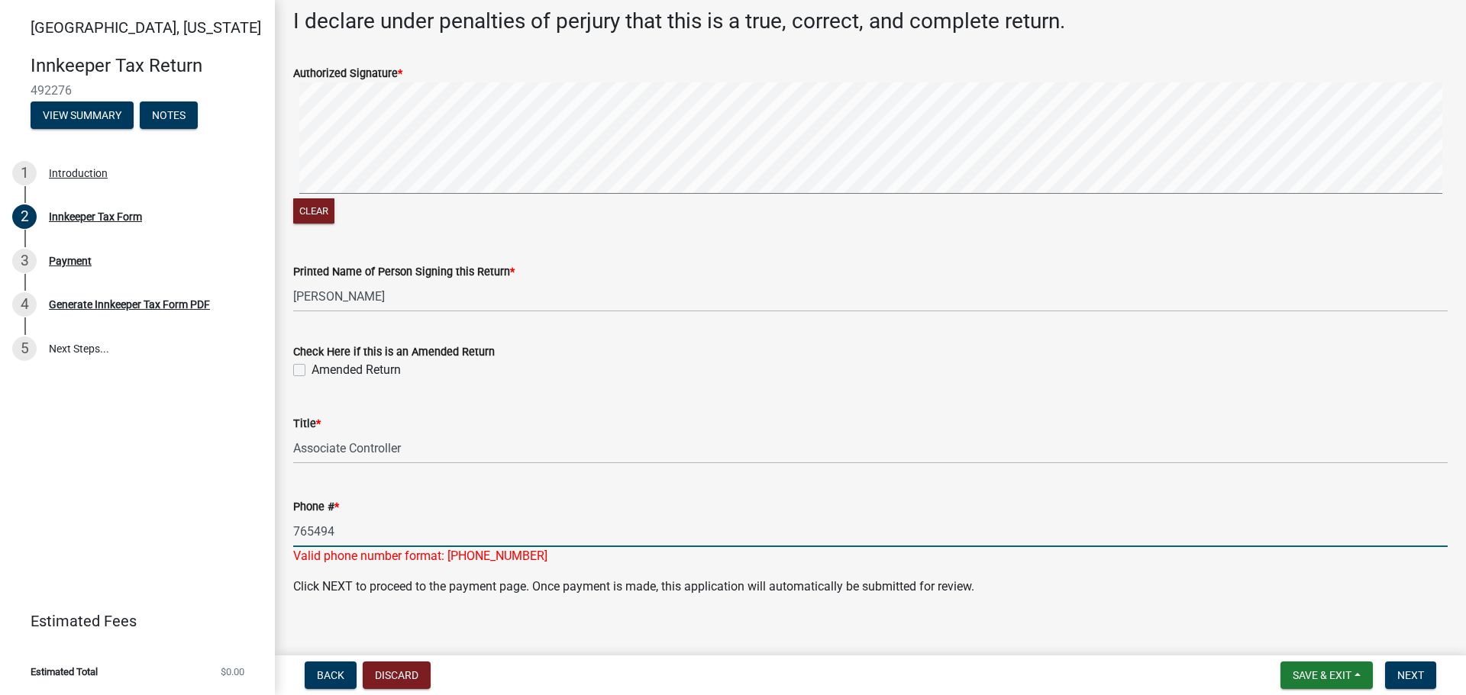
click at [342, 539] on input "765494" at bounding box center [870, 531] width 1154 height 31
type input "7654940521"
click at [575, 630] on main "Innkeeper Tax Form share Share Which month is this return for? * Select Item...…" at bounding box center [870, 325] width 1191 height 650
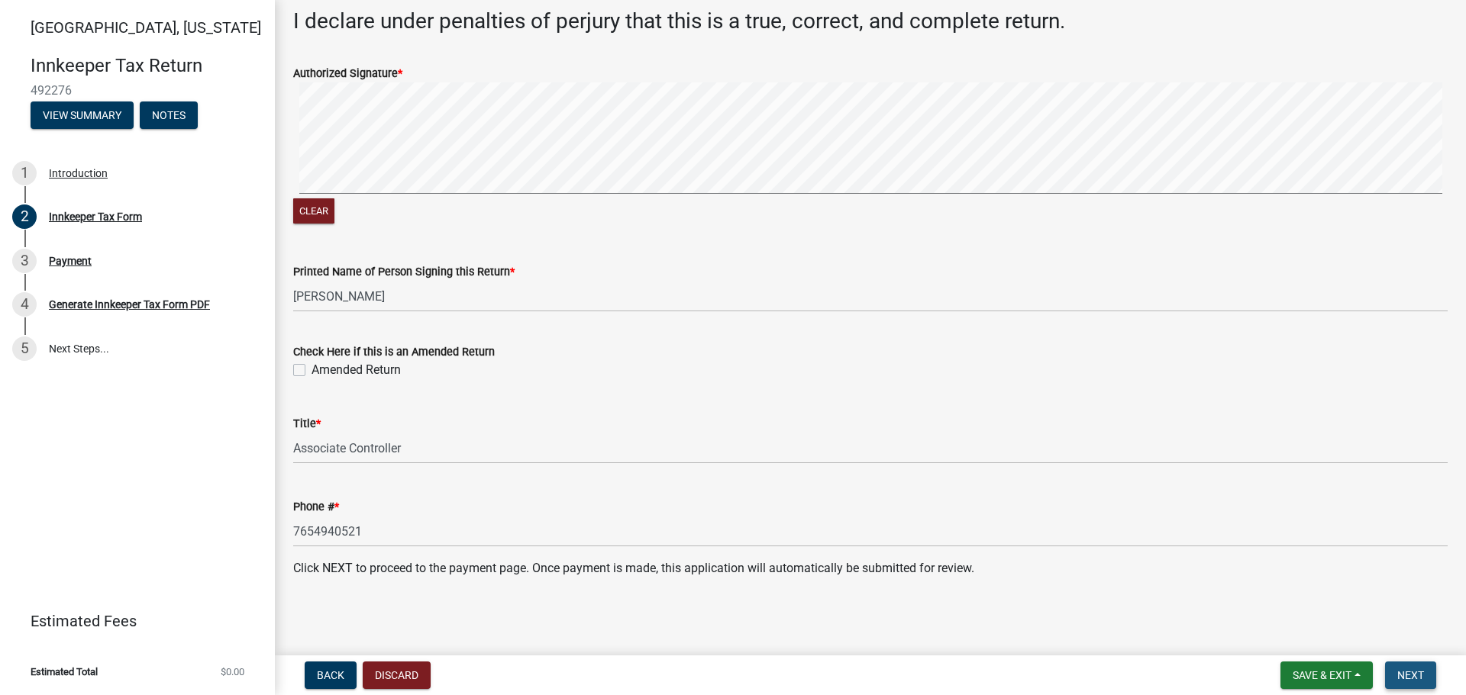
click at [1405, 682] on span "Next" at bounding box center [1410, 676] width 27 height 12
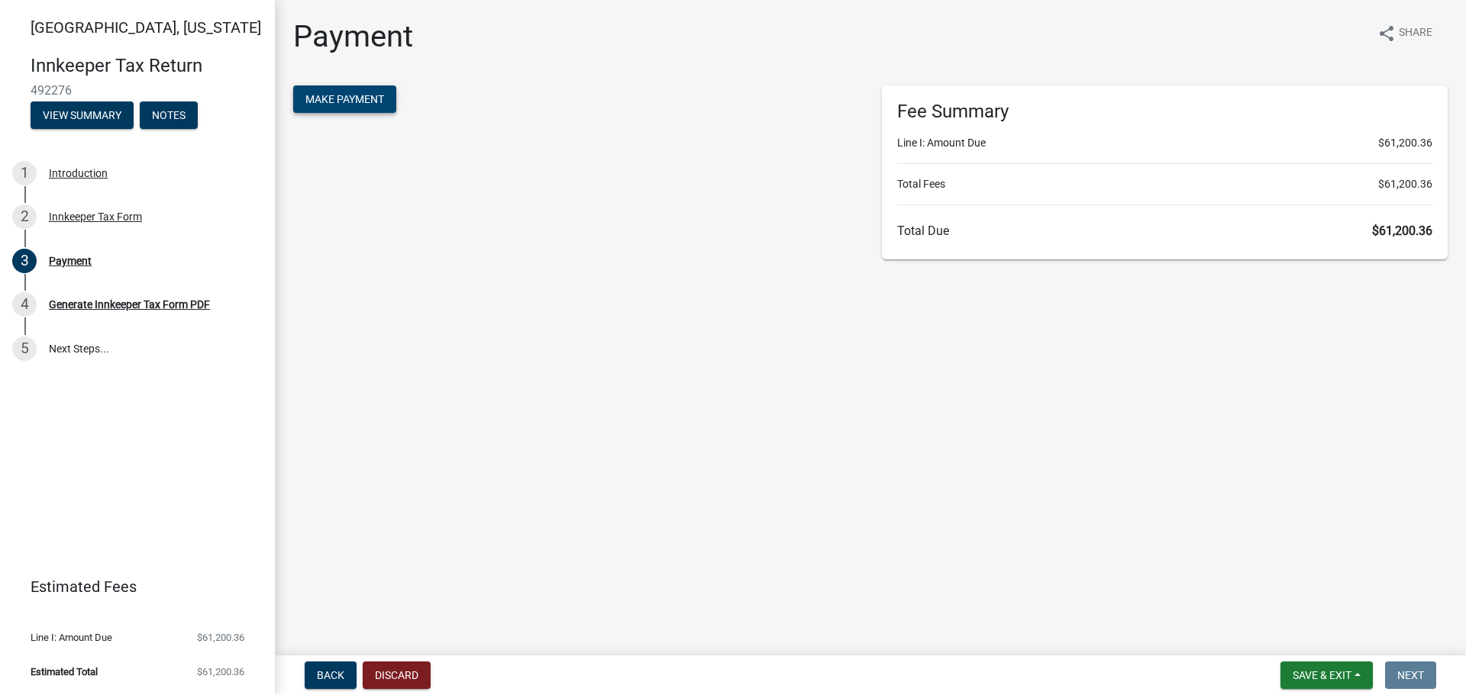
click at [325, 94] on span "Make Payment" at bounding box center [344, 99] width 79 height 12
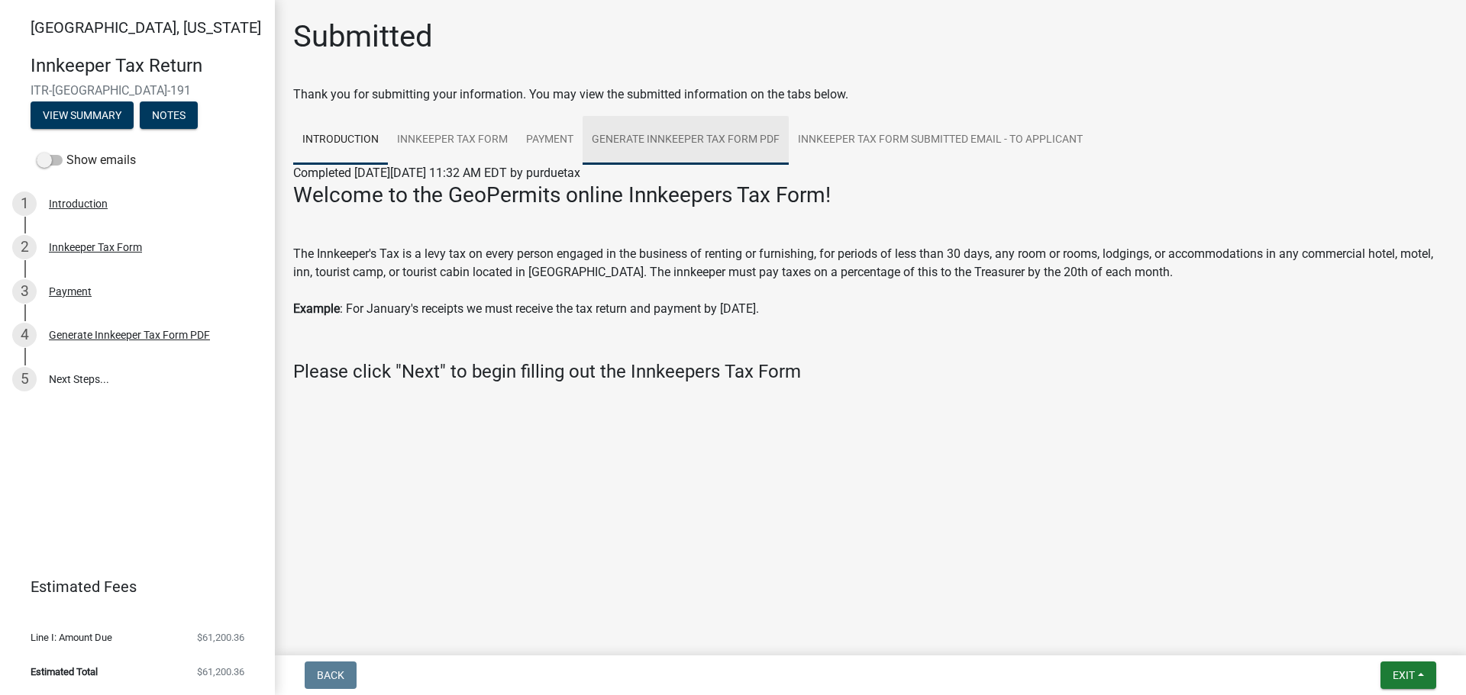
click at [620, 137] on link "Generate Innkeeper Tax Form PDF" at bounding box center [685, 140] width 206 height 49
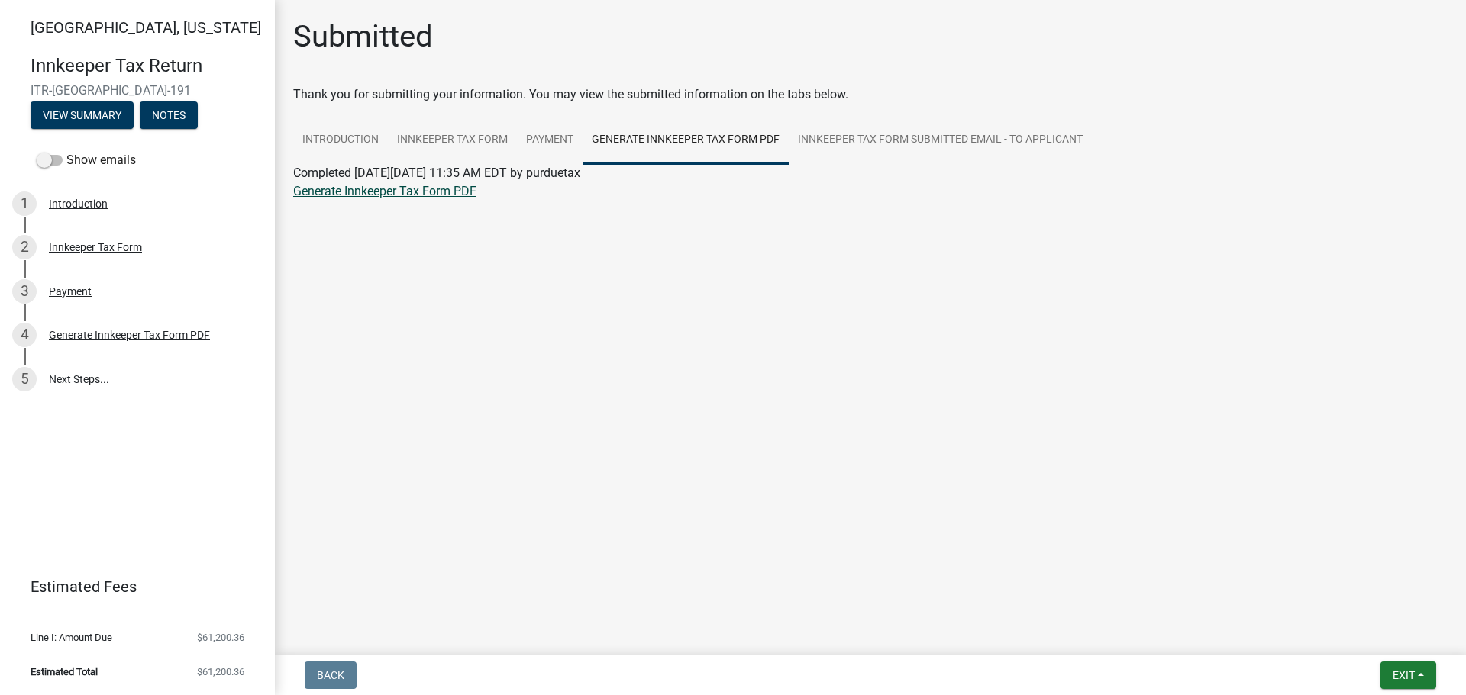
click at [399, 191] on link "Generate Innkeeper Tax Form PDF" at bounding box center [384, 191] width 183 height 15
click at [1410, 674] on span "Exit" at bounding box center [1403, 676] width 22 height 12
click at [1368, 638] on button "Save & Exit" at bounding box center [1375, 636] width 122 height 37
